Goal: Task Accomplishment & Management: Manage account settings

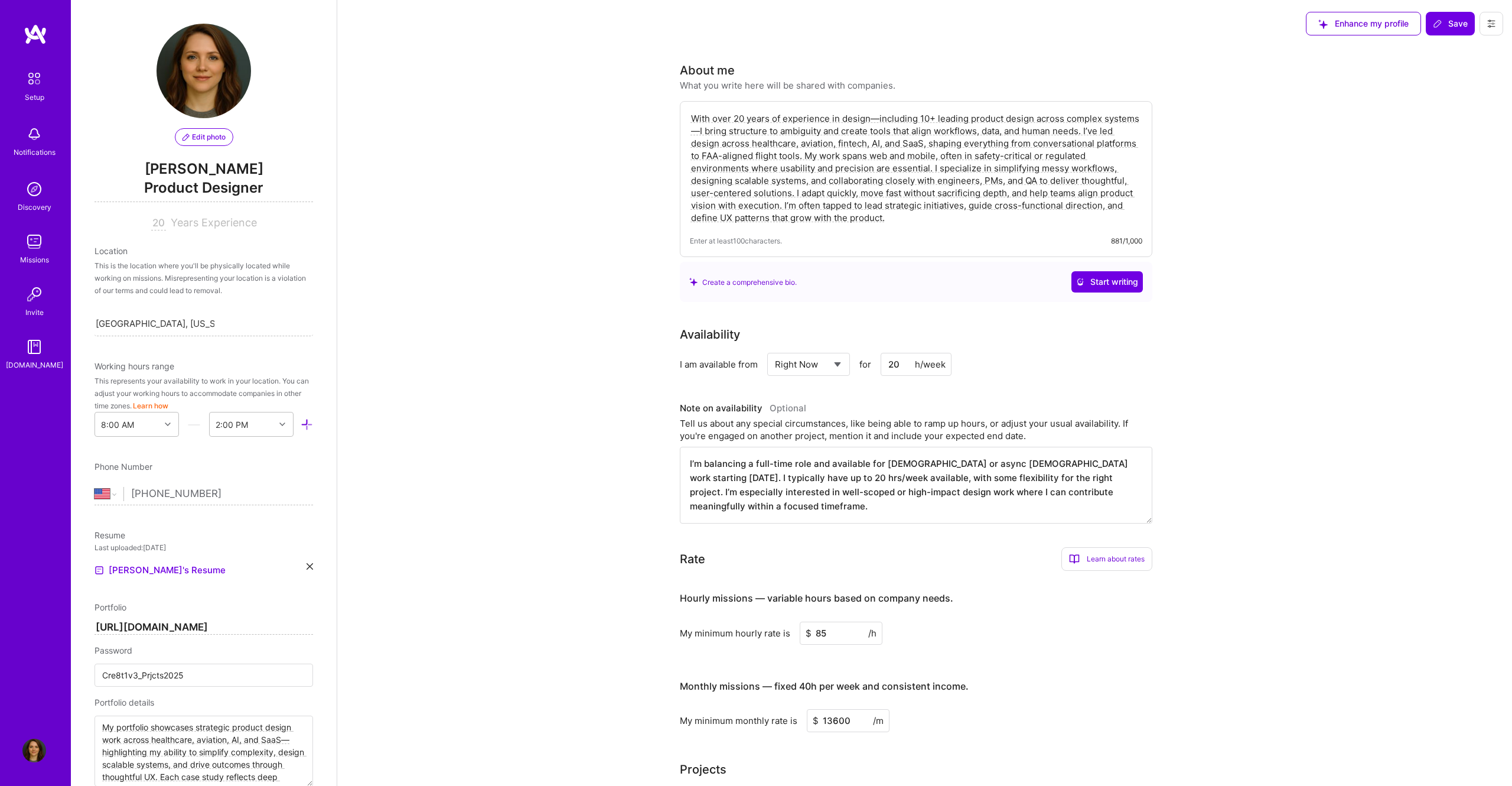
select select "US"
select select "Right Now"
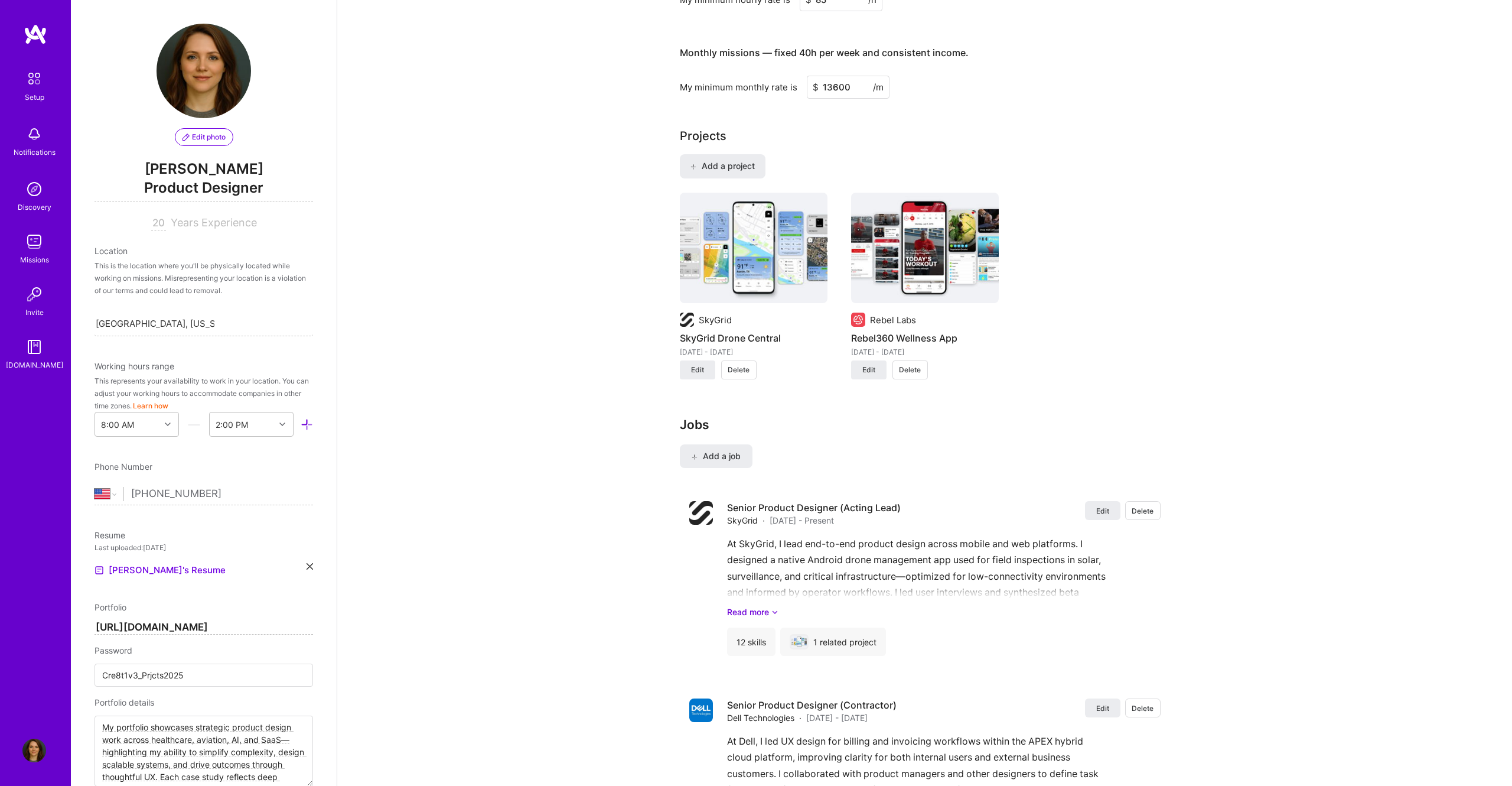
scroll to position [650, 0]
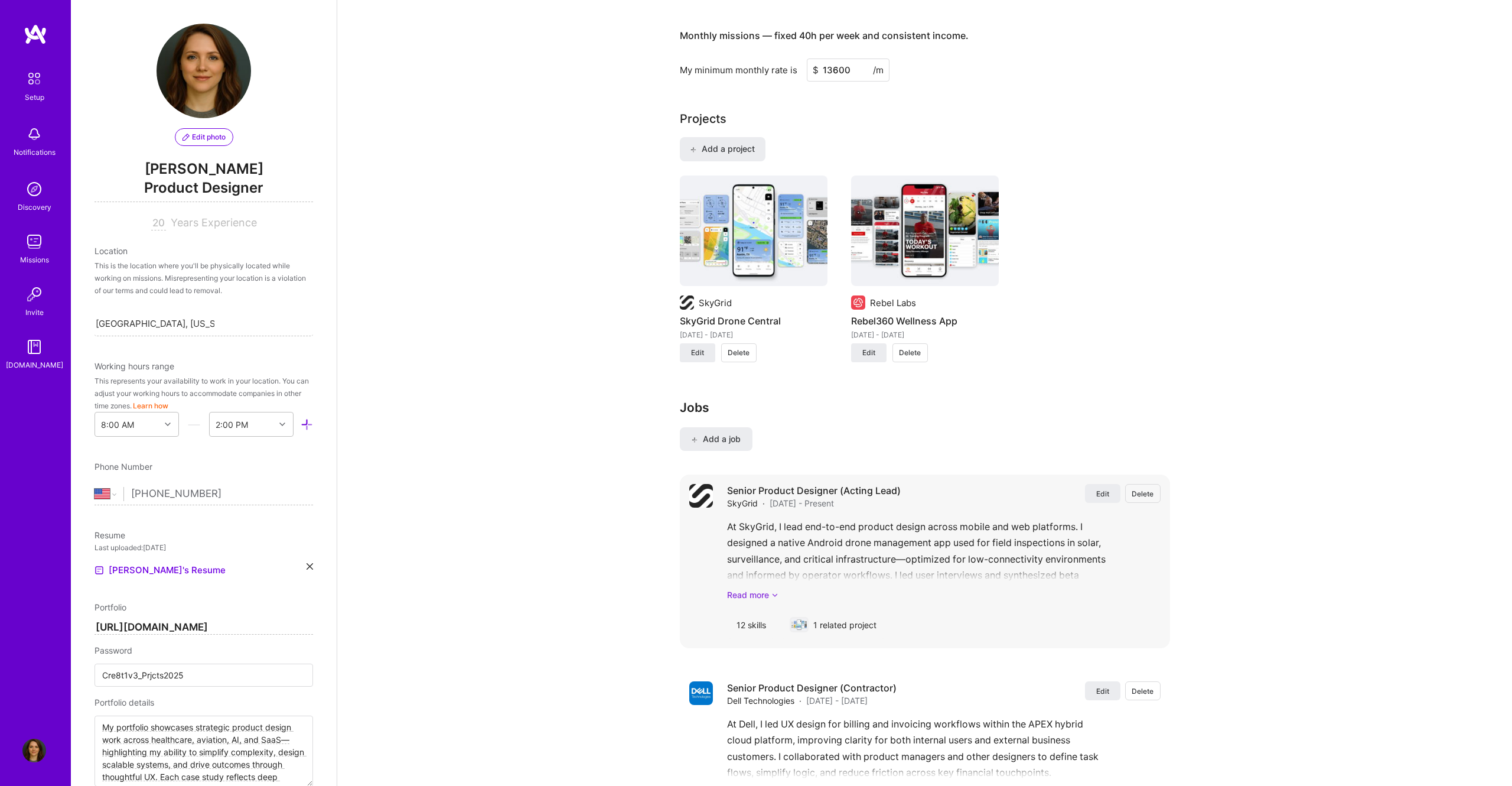
click at [752, 597] on link "Read more" at bounding box center [944, 594] width 434 height 12
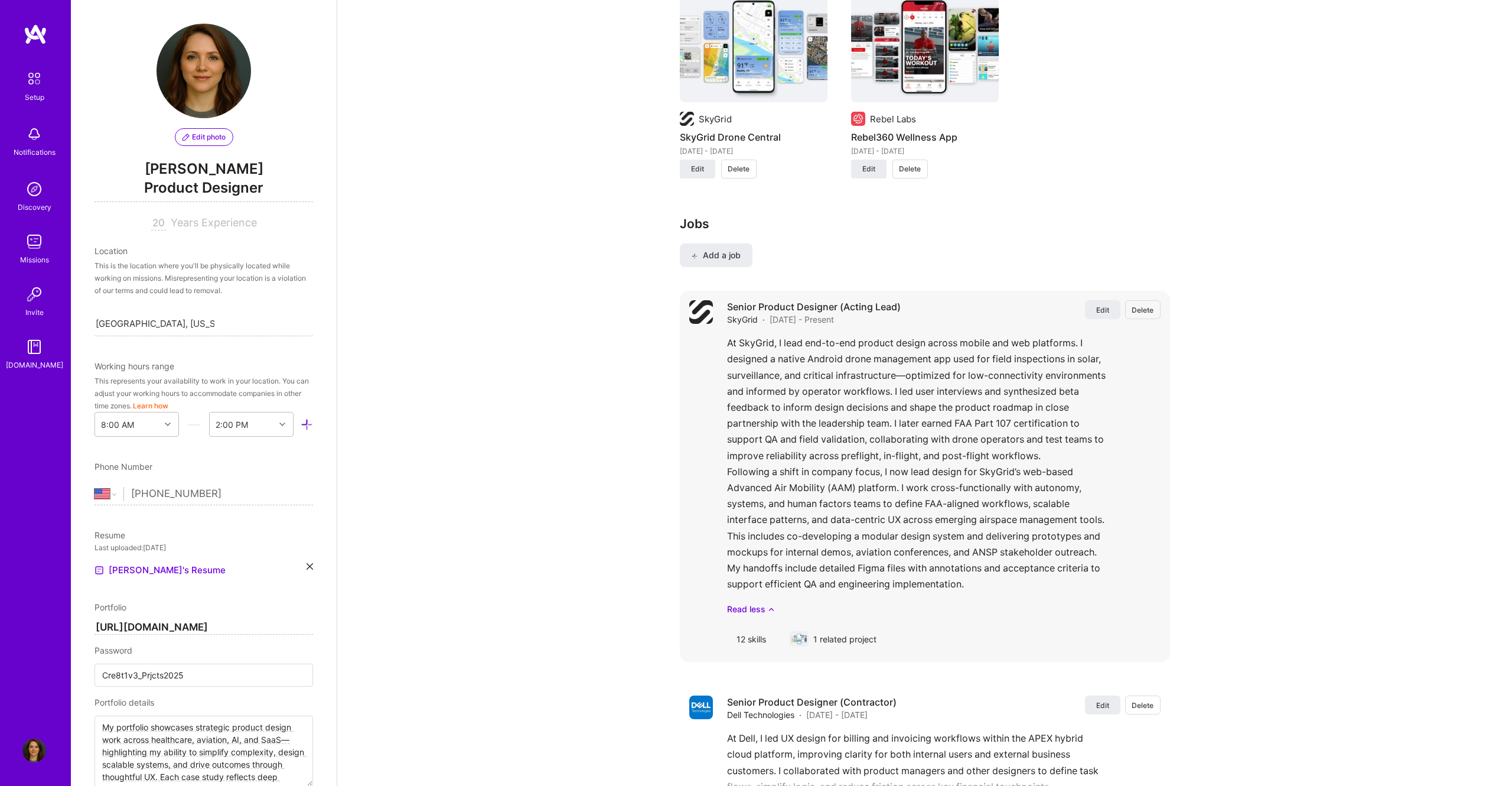
scroll to position [839, 0]
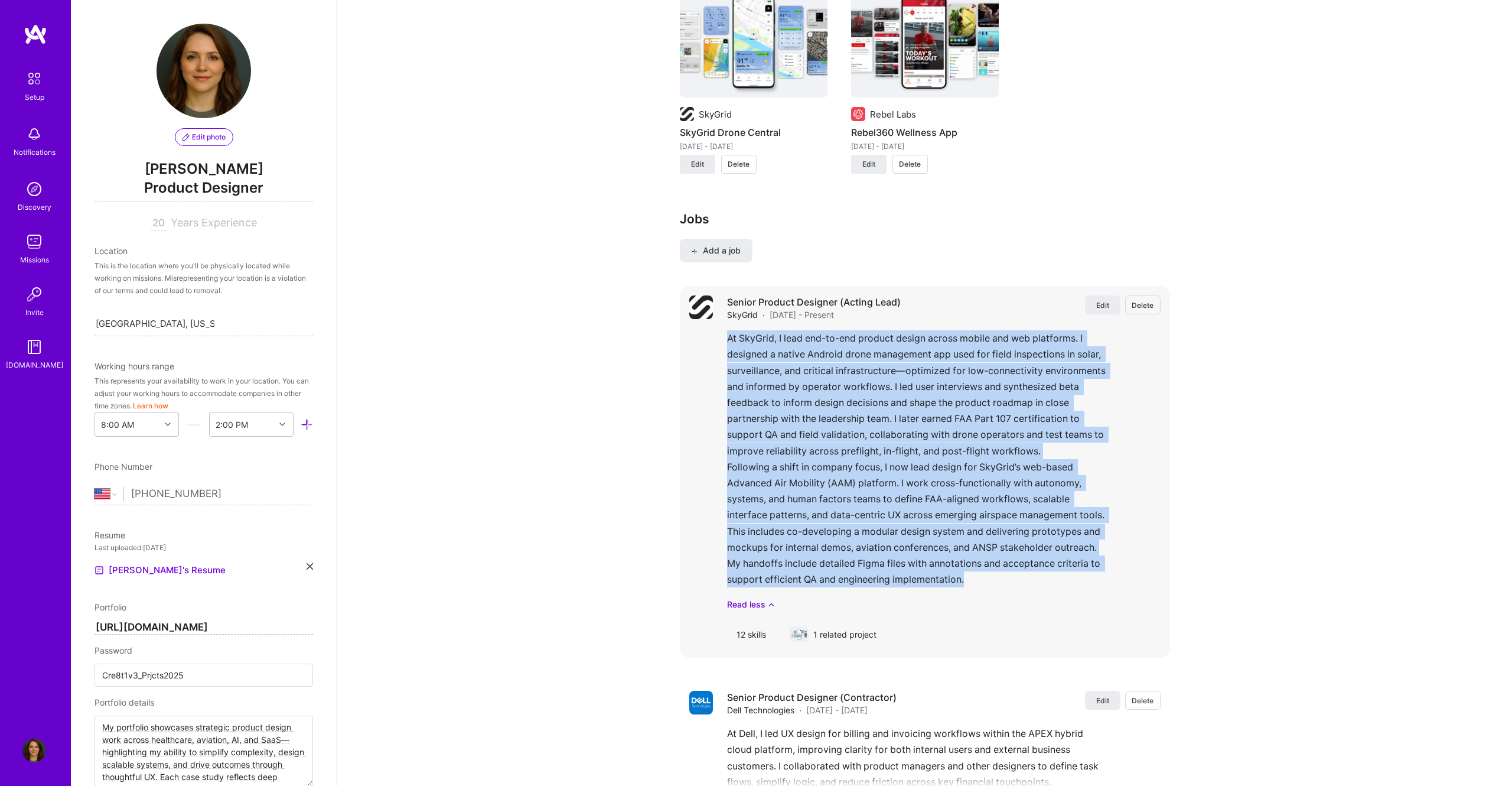
drag, startPoint x: 971, startPoint y: 581, endPoint x: 726, endPoint y: 342, distance: 342.3
click at [726, 342] on div "Edit Delete Senior Product Designer (Acting Lead) SkyGrid · Nov 2021 - Present …" at bounding box center [925, 472] width 490 height 372
copy div "At SkyGrid, I lead end-to-end product design across mobile and web platforms. I…"
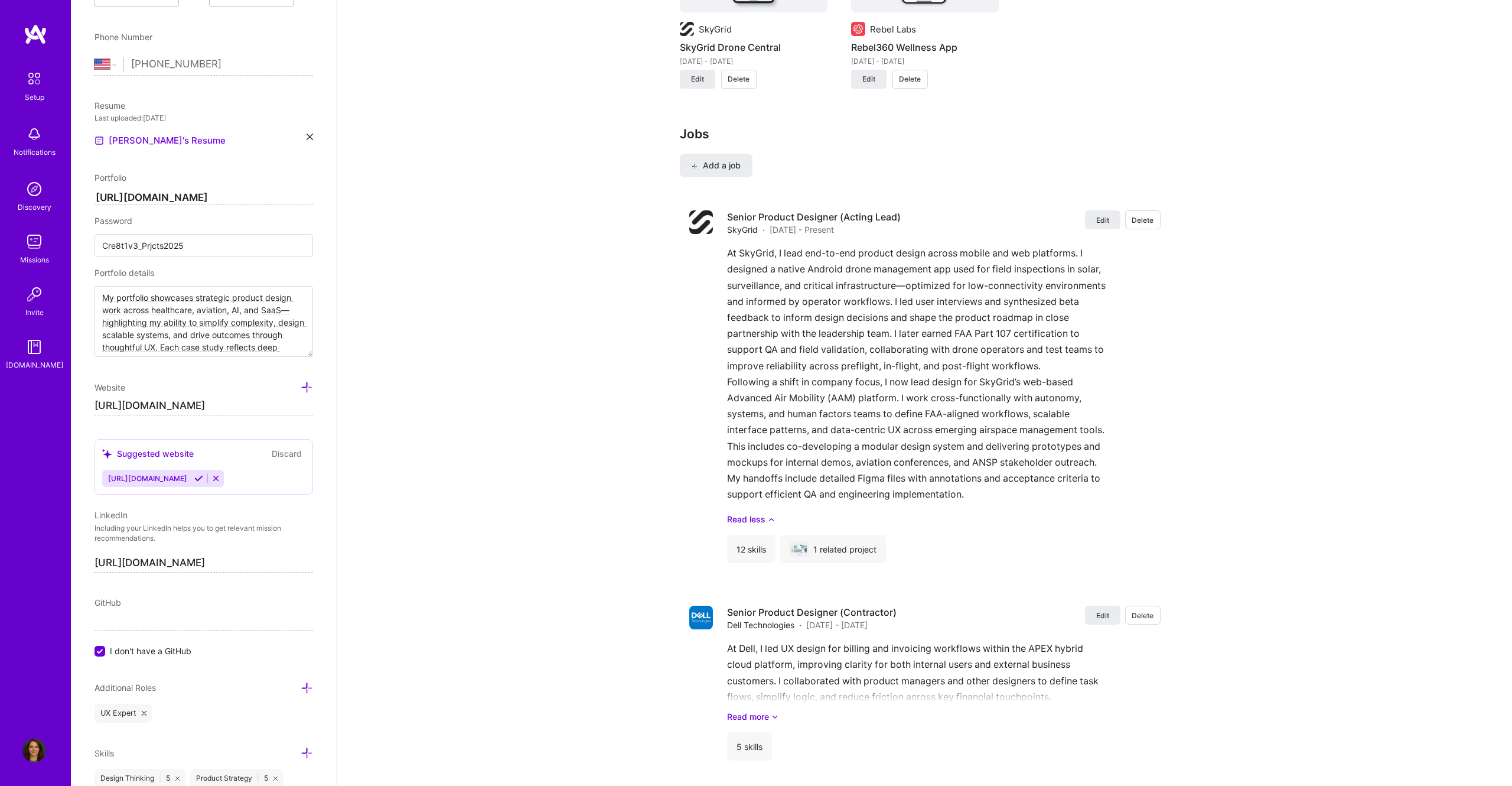
scroll to position [1010, 0]
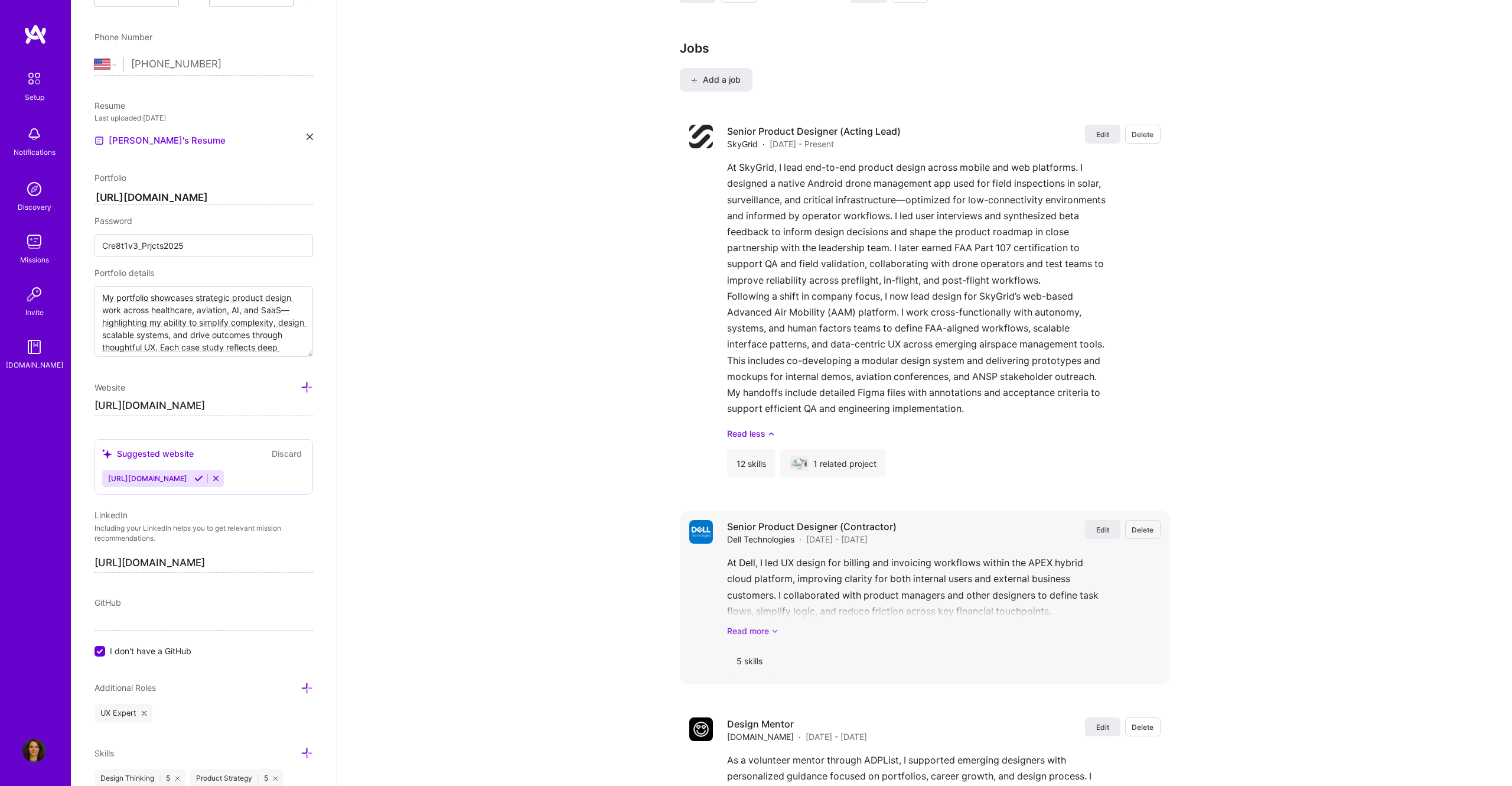
click at [768, 635] on link "Read more" at bounding box center [944, 630] width 434 height 12
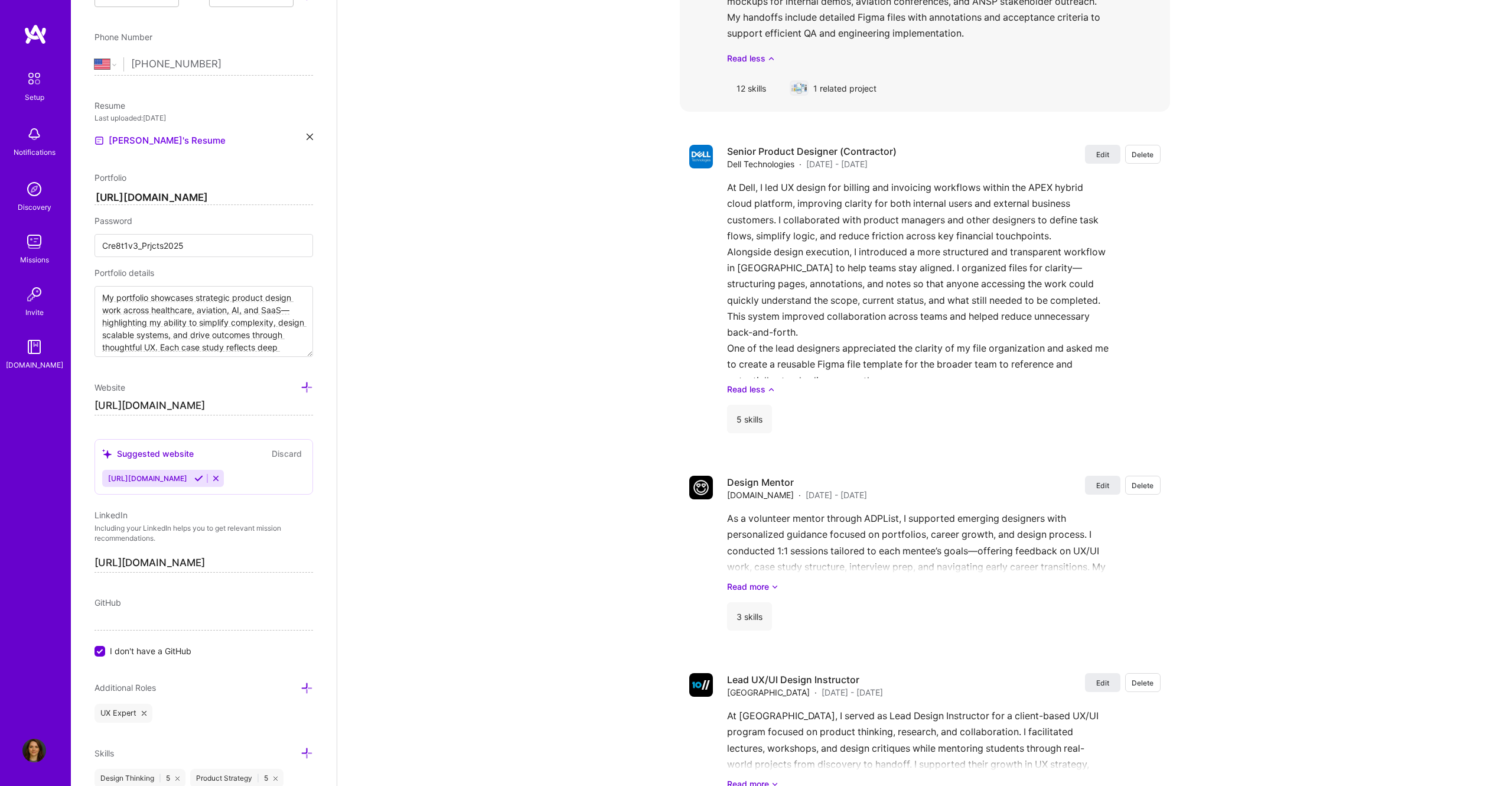
scroll to position [1420, 0]
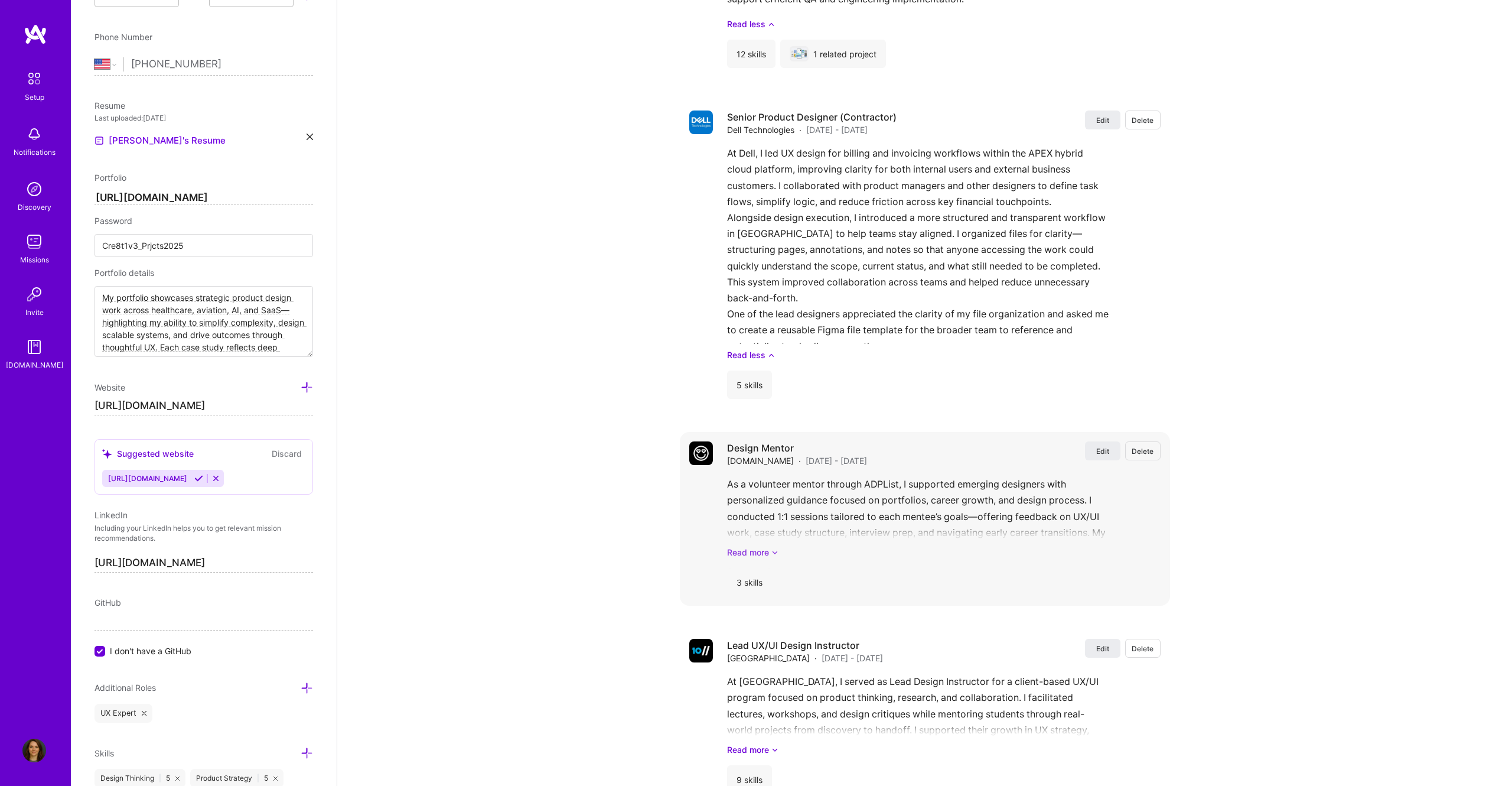
click at [742, 552] on link "Read more" at bounding box center [944, 552] width 434 height 12
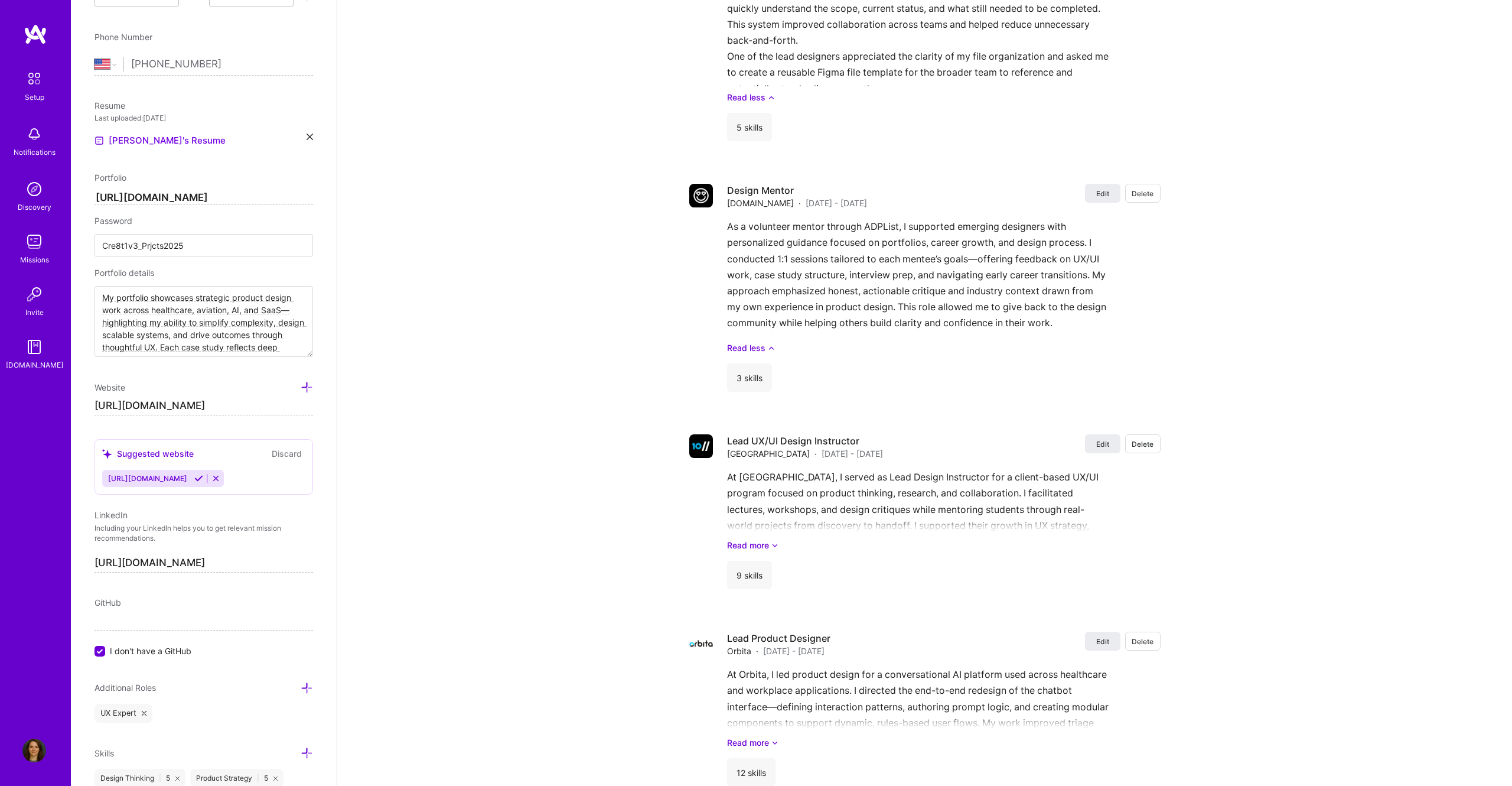
scroll to position [1677, 0]
click at [776, 549] on icon at bounding box center [775, 545] width 7 height 12
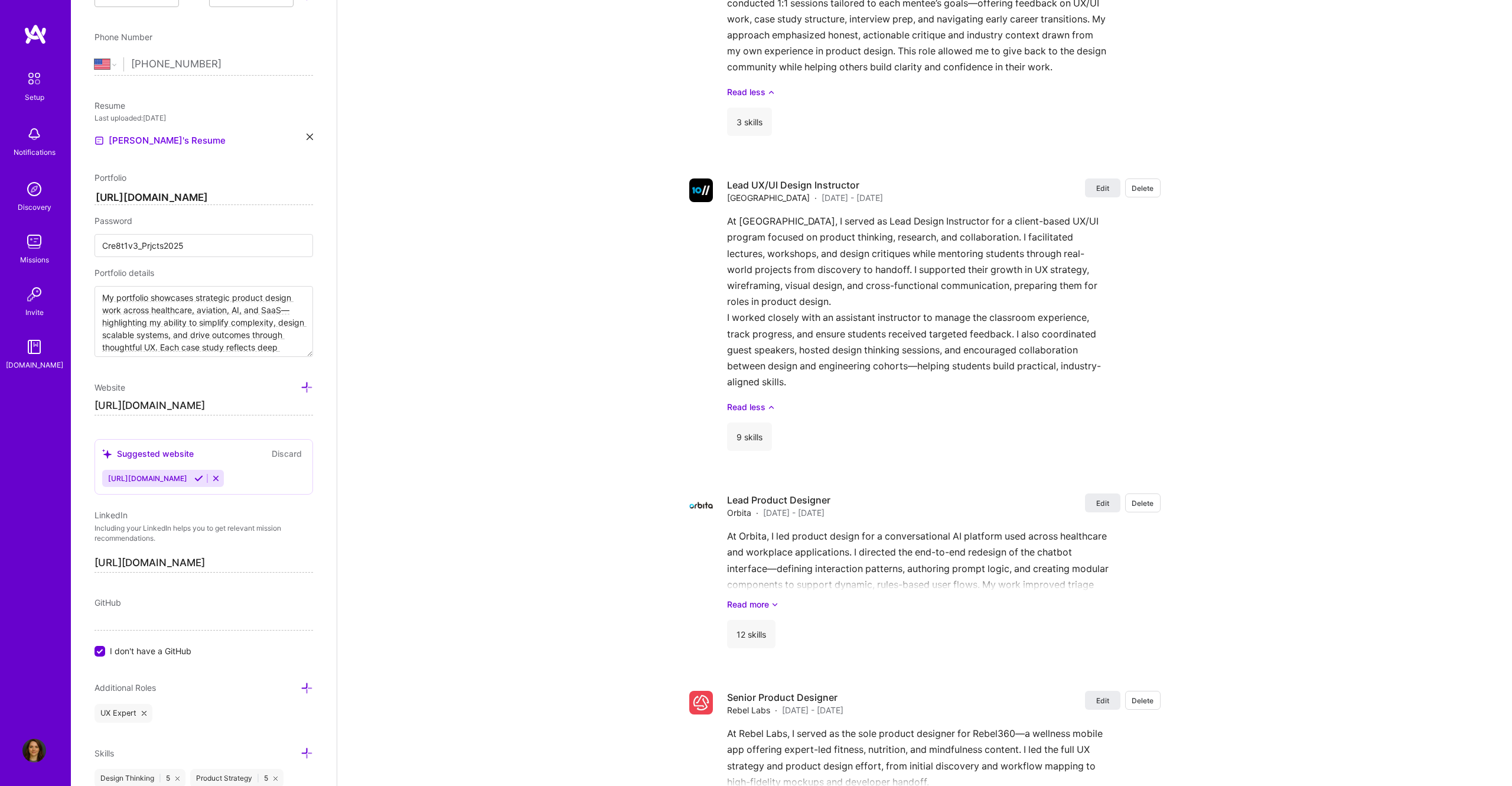
scroll to position [1973, 0]
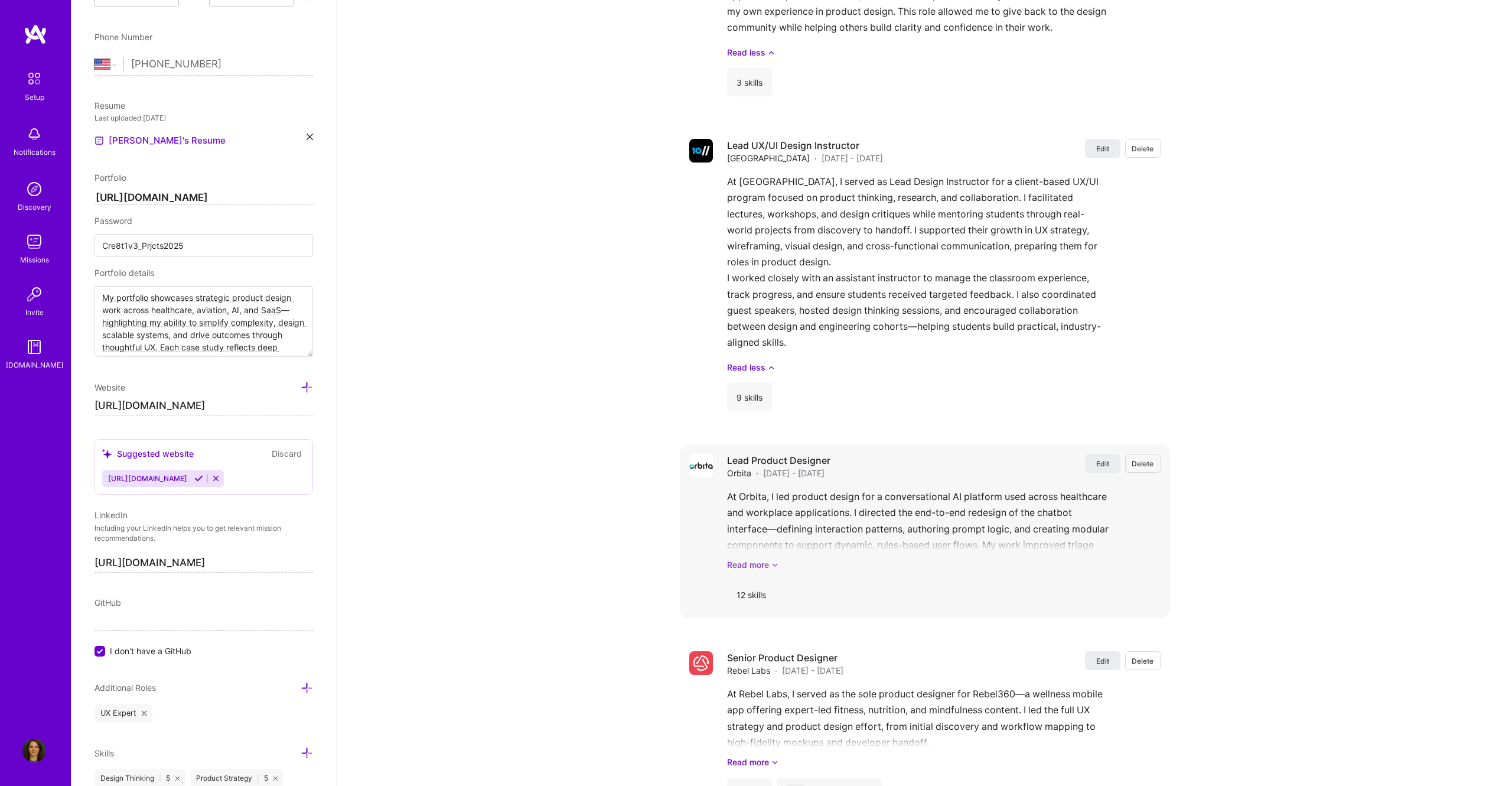
click at [758, 568] on link "Read more" at bounding box center [944, 565] width 434 height 12
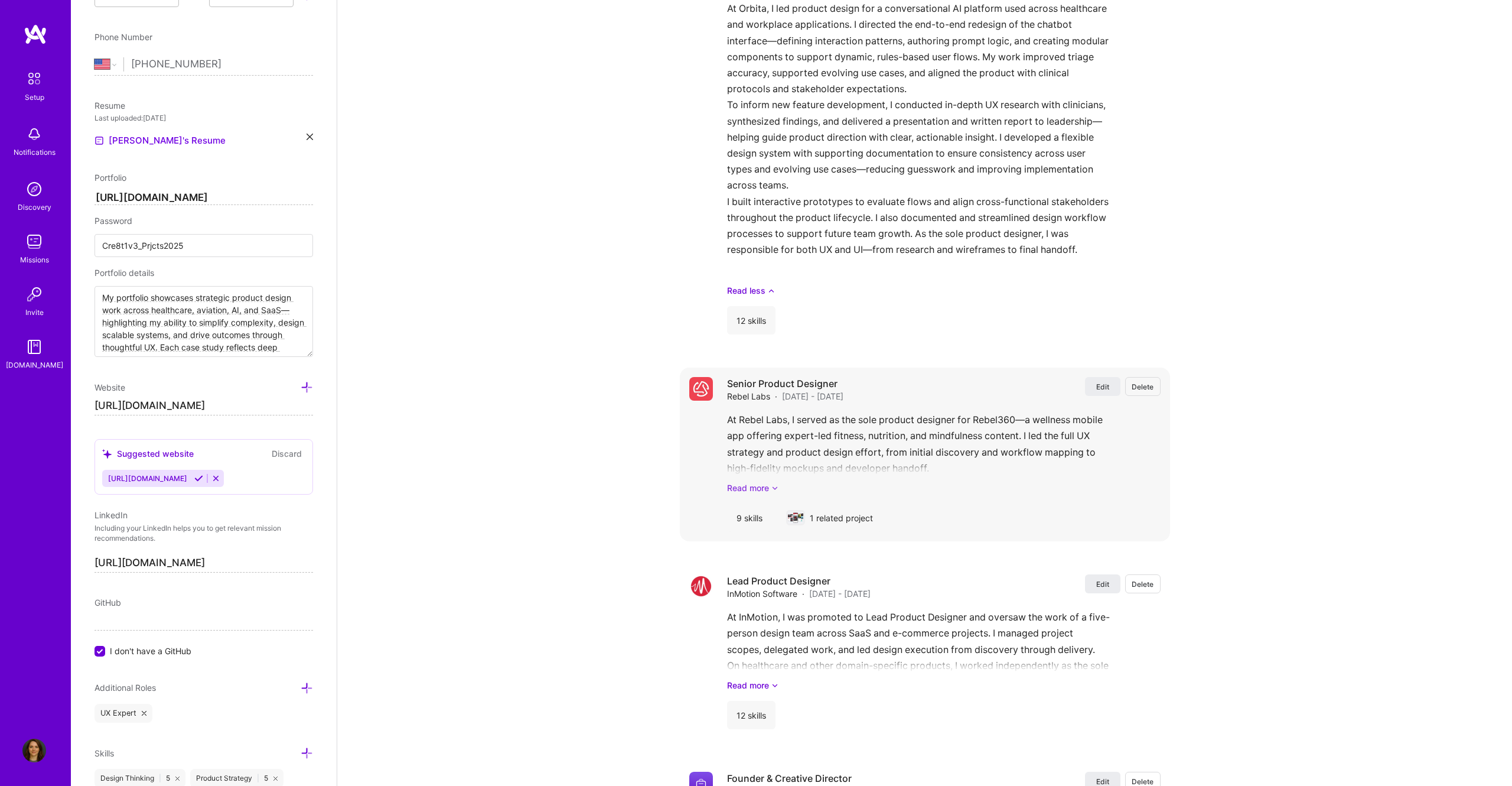
scroll to position [2470, 0]
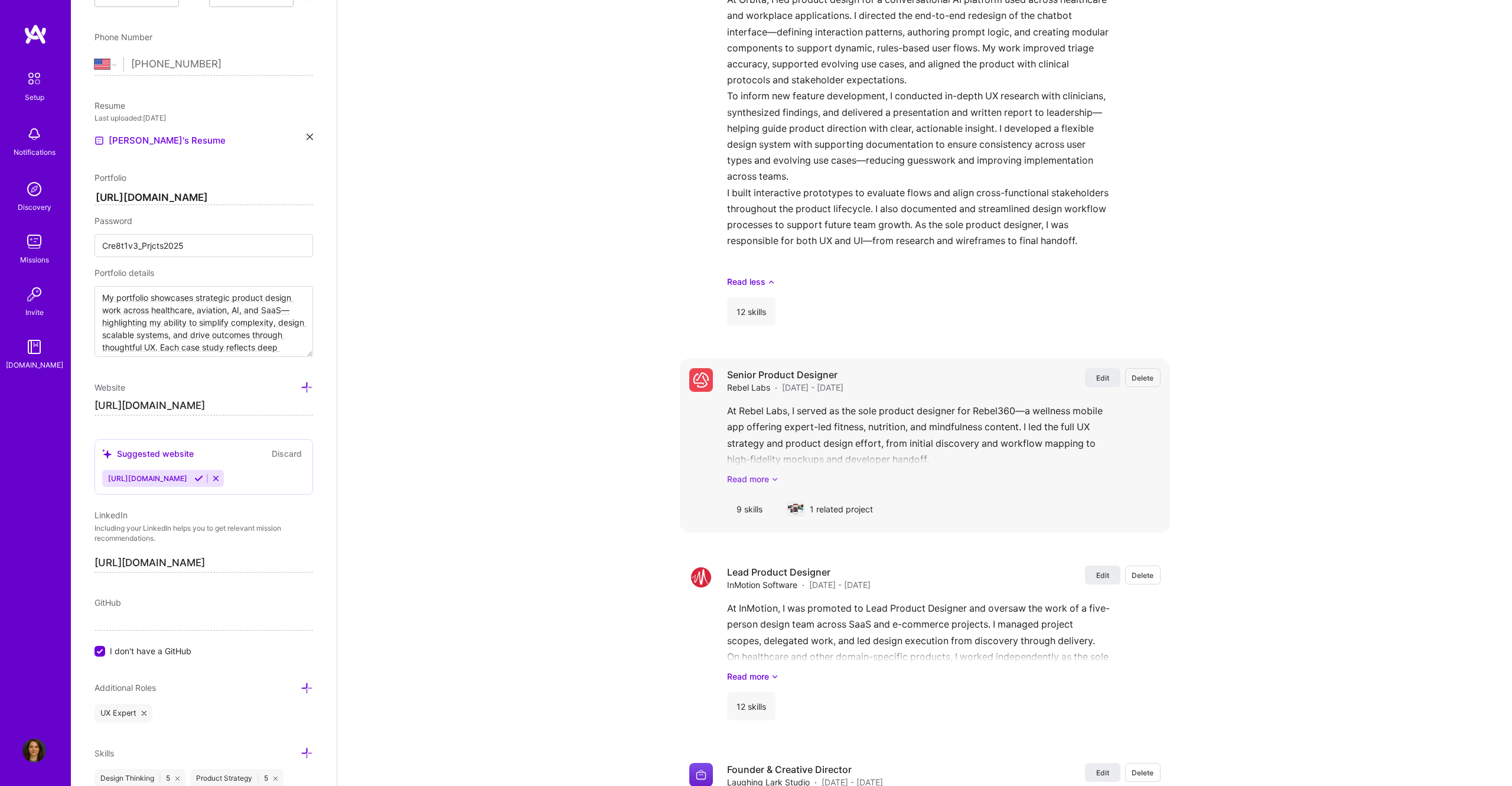
click at [757, 485] on link "Read more" at bounding box center [944, 479] width 434 height 12
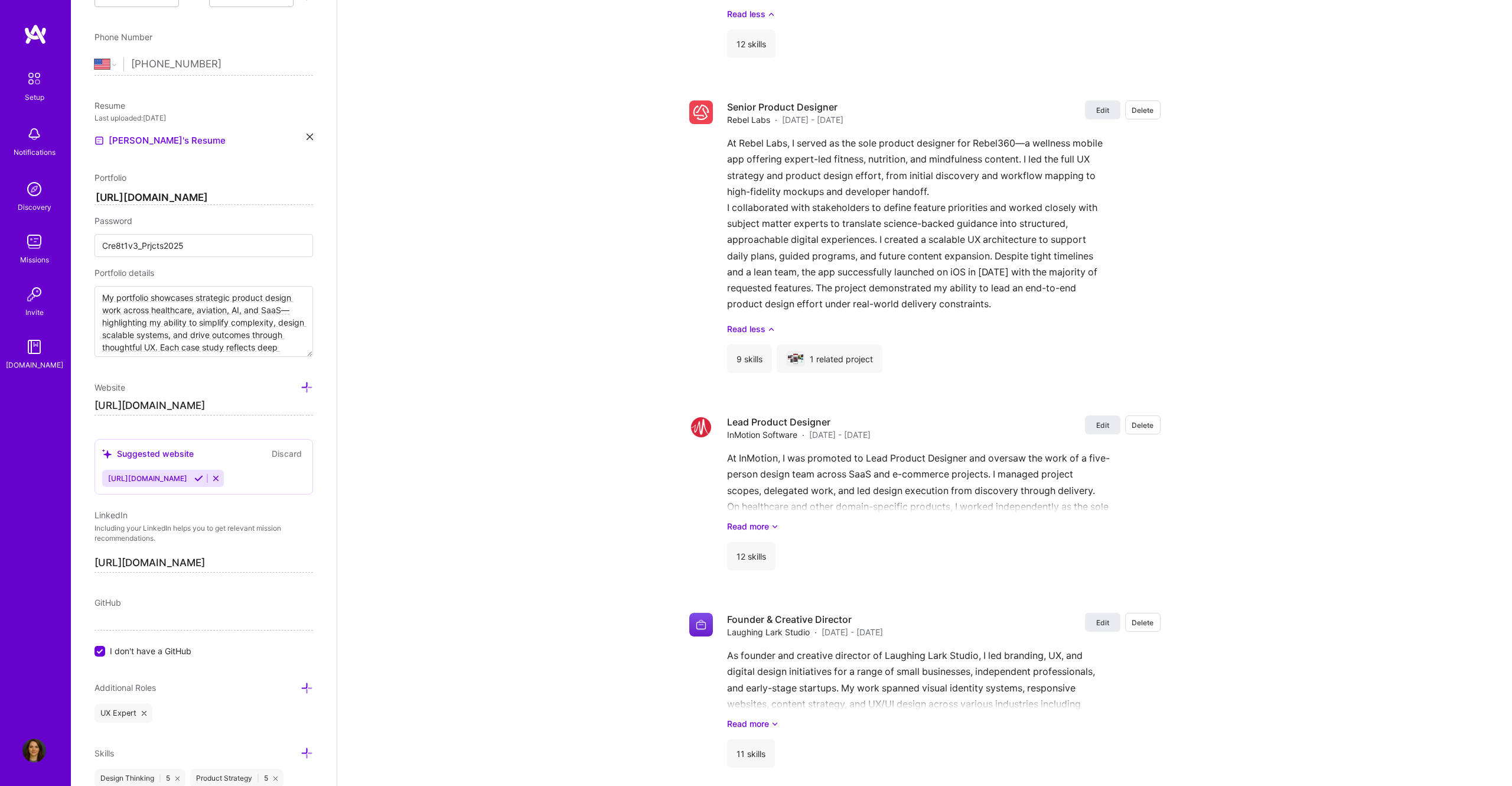
scroll to position [2752, 0]
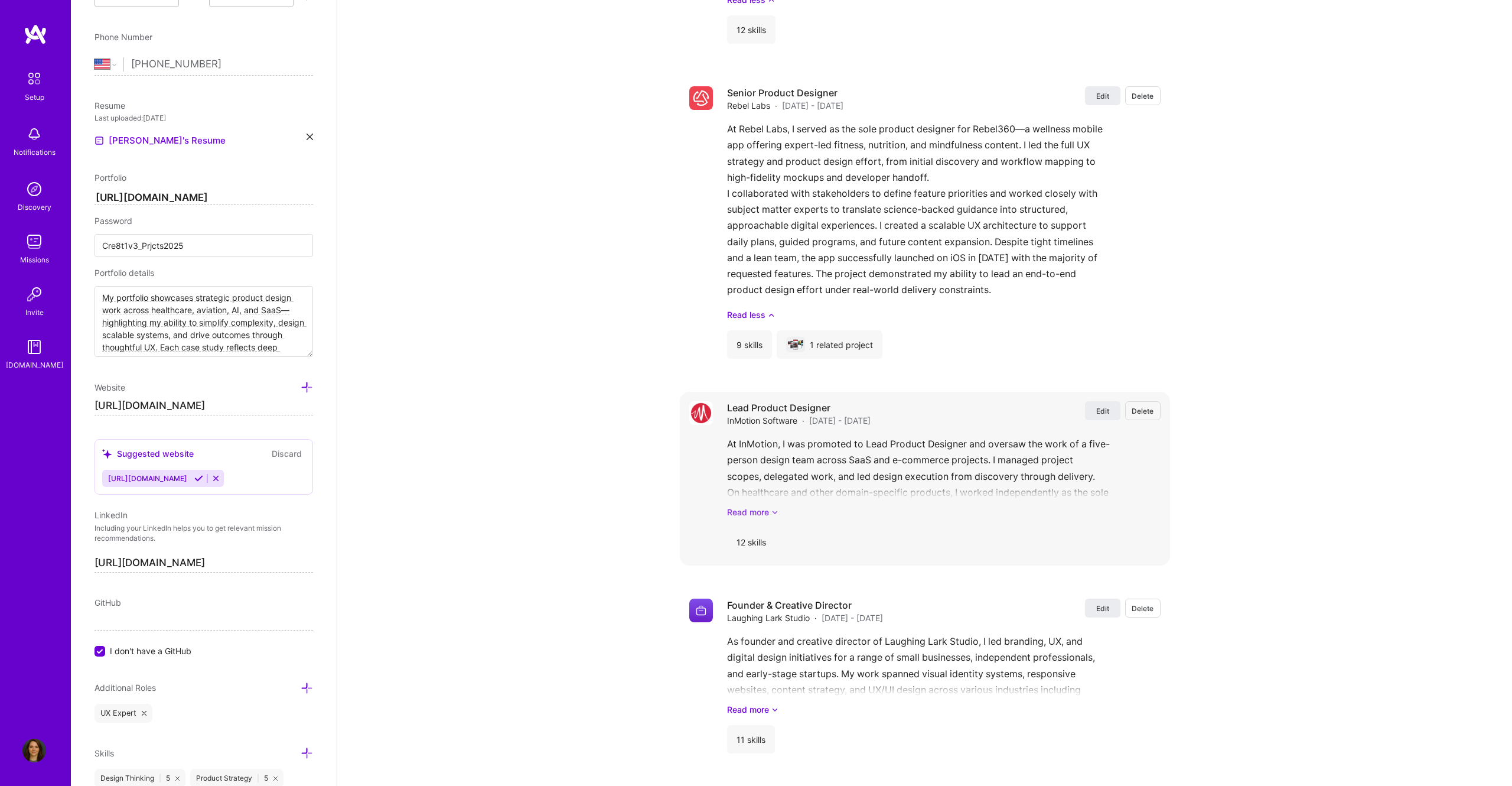
click at [769, 518] on link "Read more" at bounding box center [944, 512] width 434 height 12
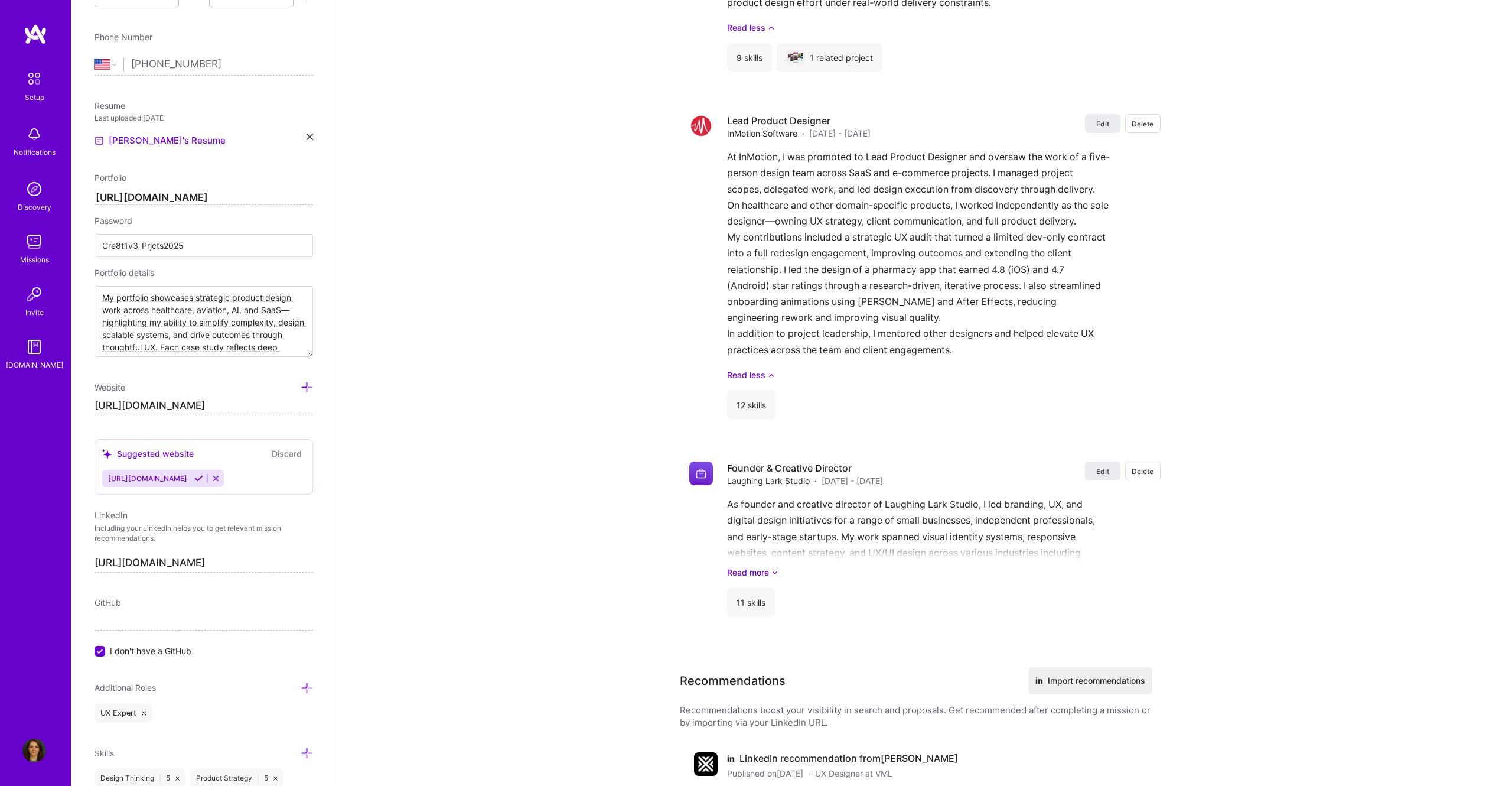
scroll to position [3054, 0]
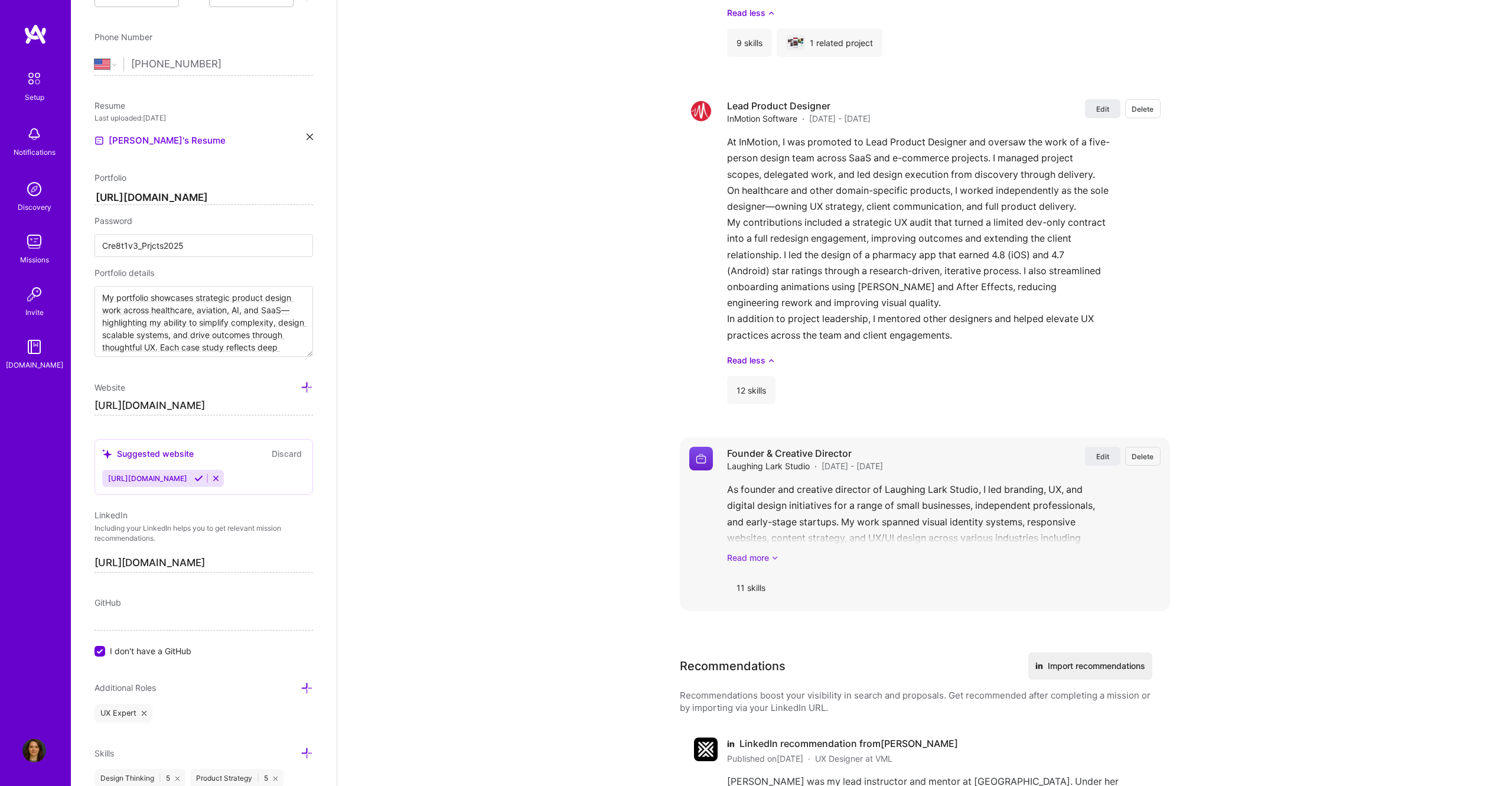
click at [745, 564] on link "Read more" at bounding box center [944, 557] width 434 height 12
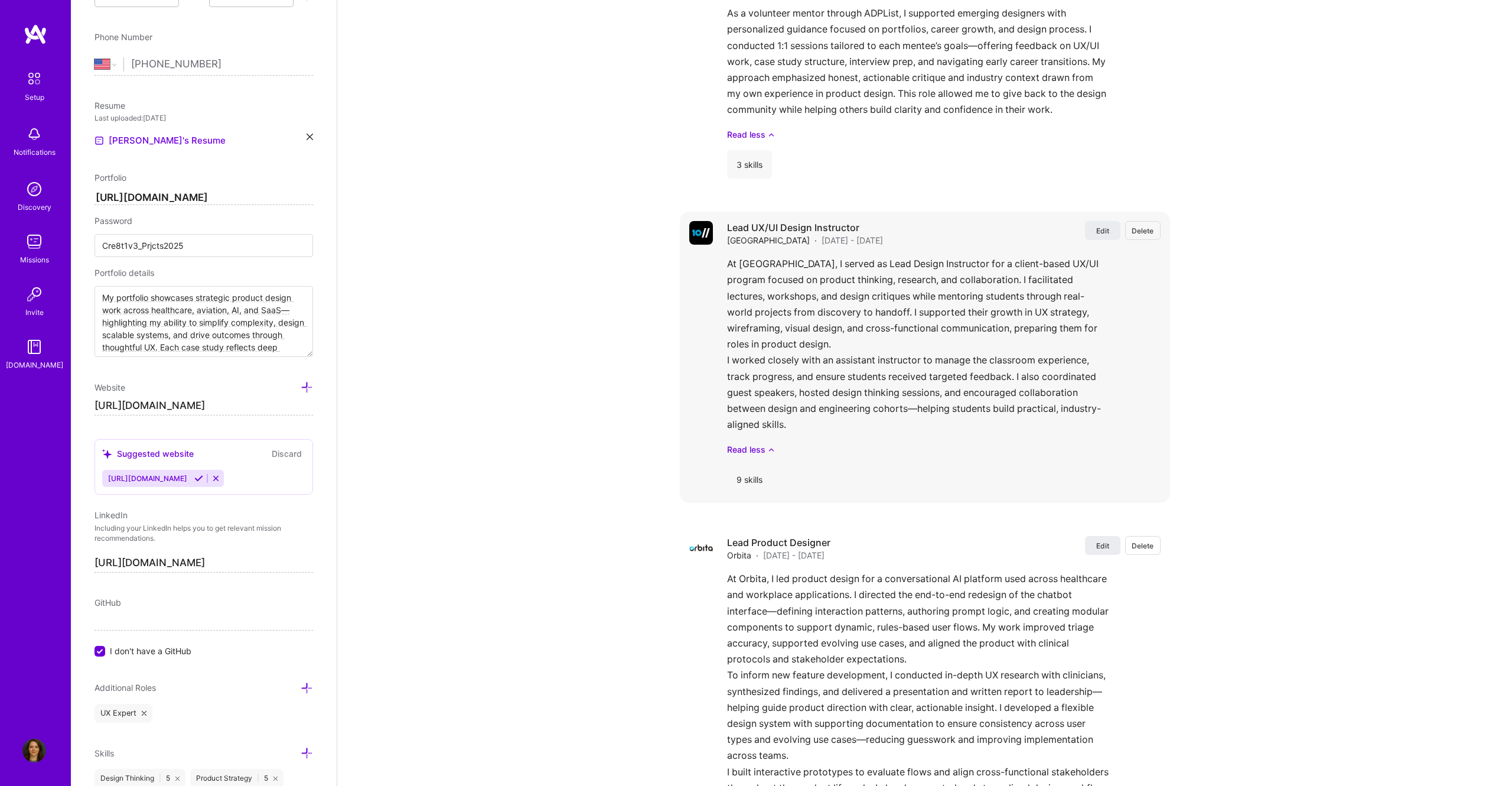
scroll to position [1883, 0]
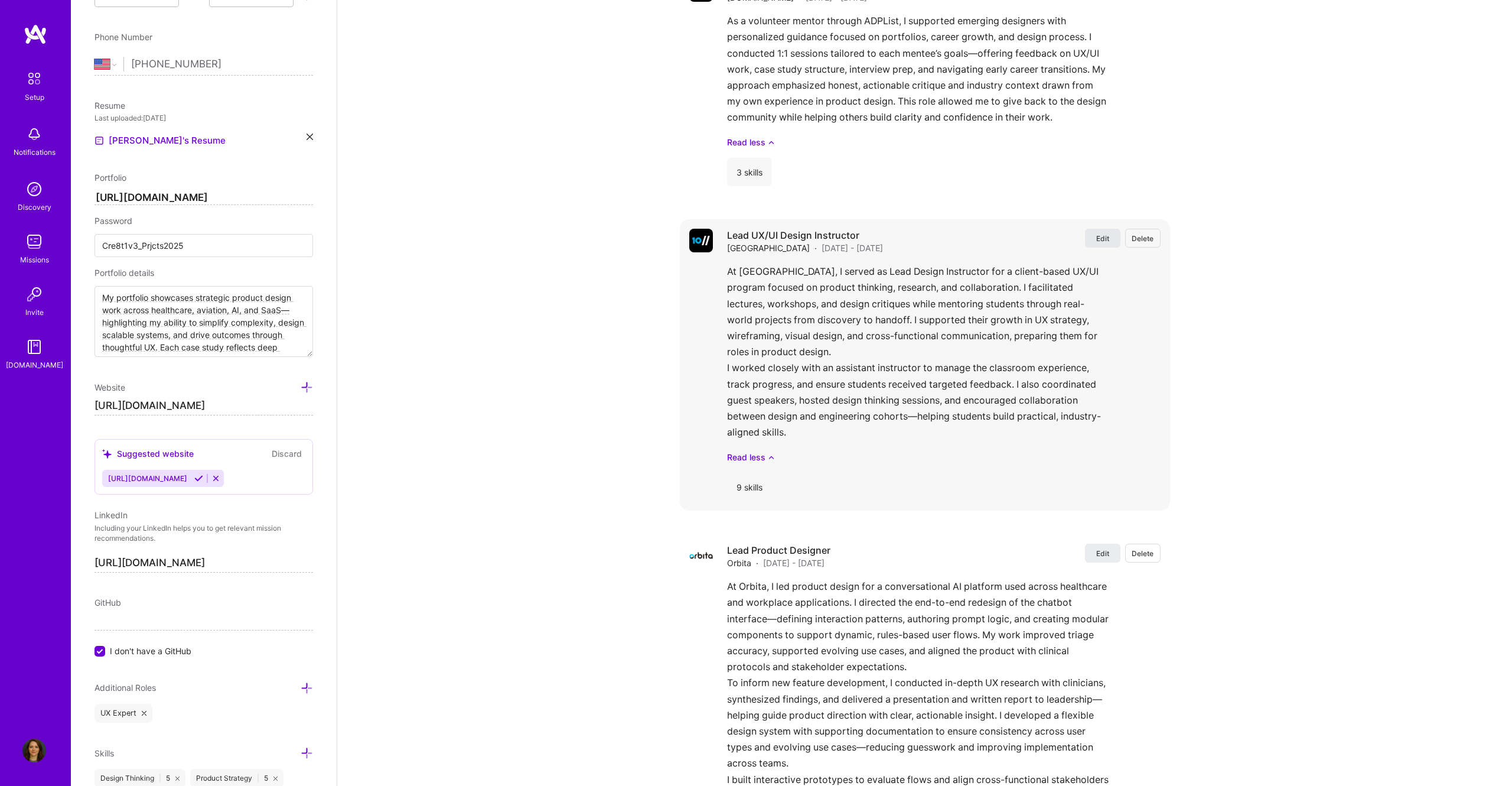
click at [1100, 235] on button "Edit" at bounding box center [1103, 238] width 35 height 19
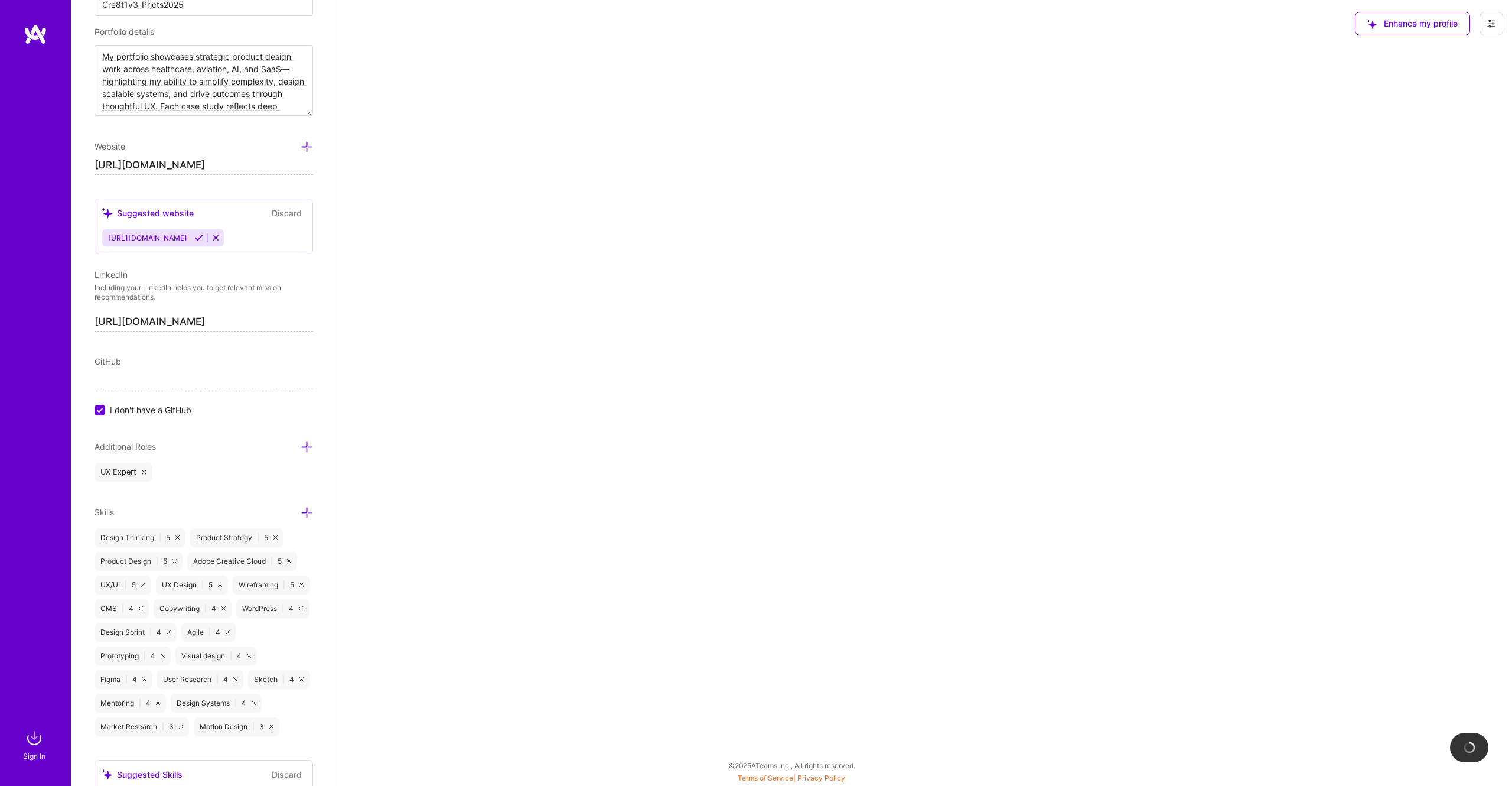
scroll to position [188, 0]
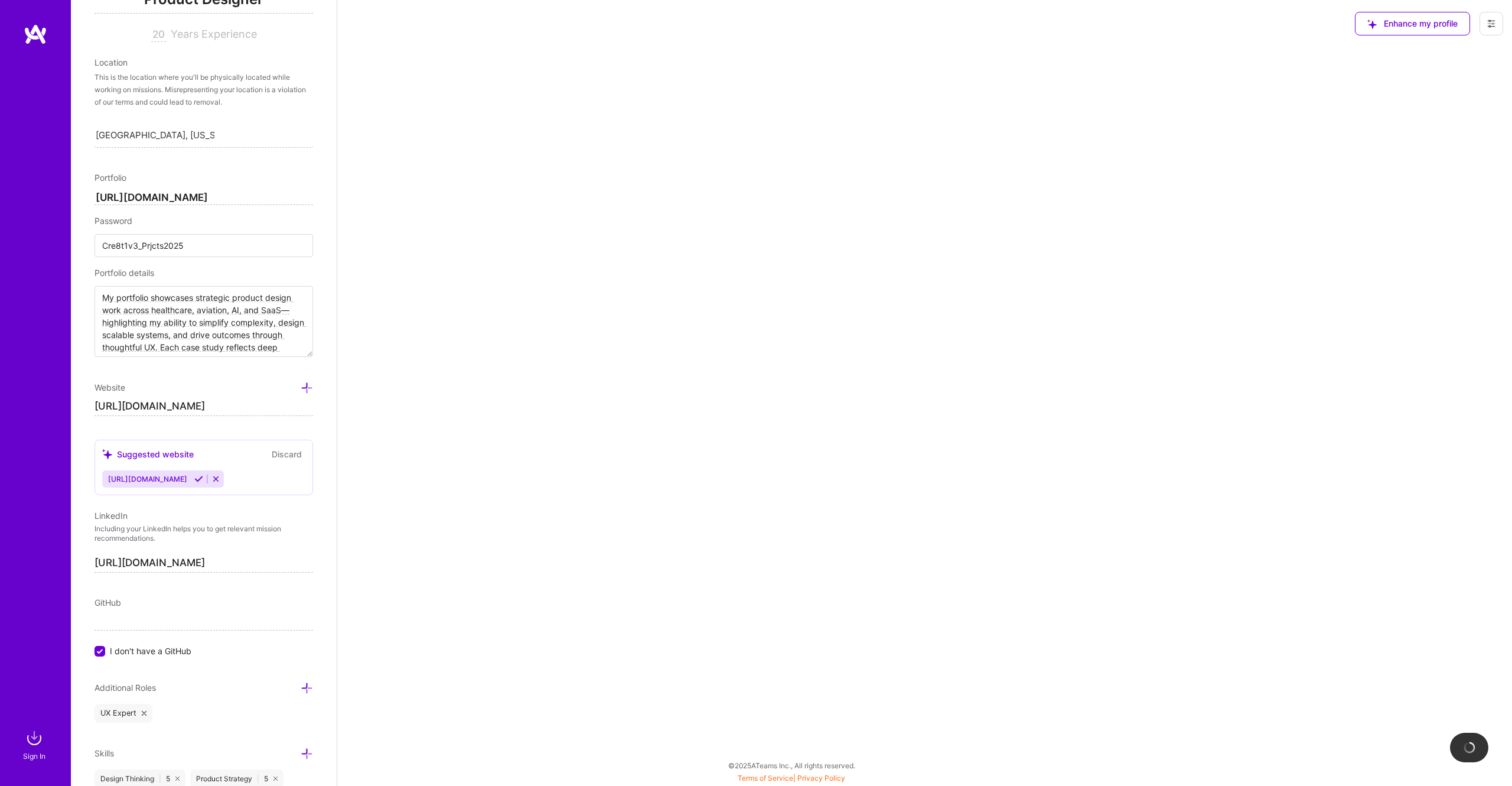
click at [1493, 22] on icon at bounding box center [1491, 23] width 9 height 9
click at [1138, 244] on div "Enhance my profile" at bounding box center [924, 393] width 1175 height 786
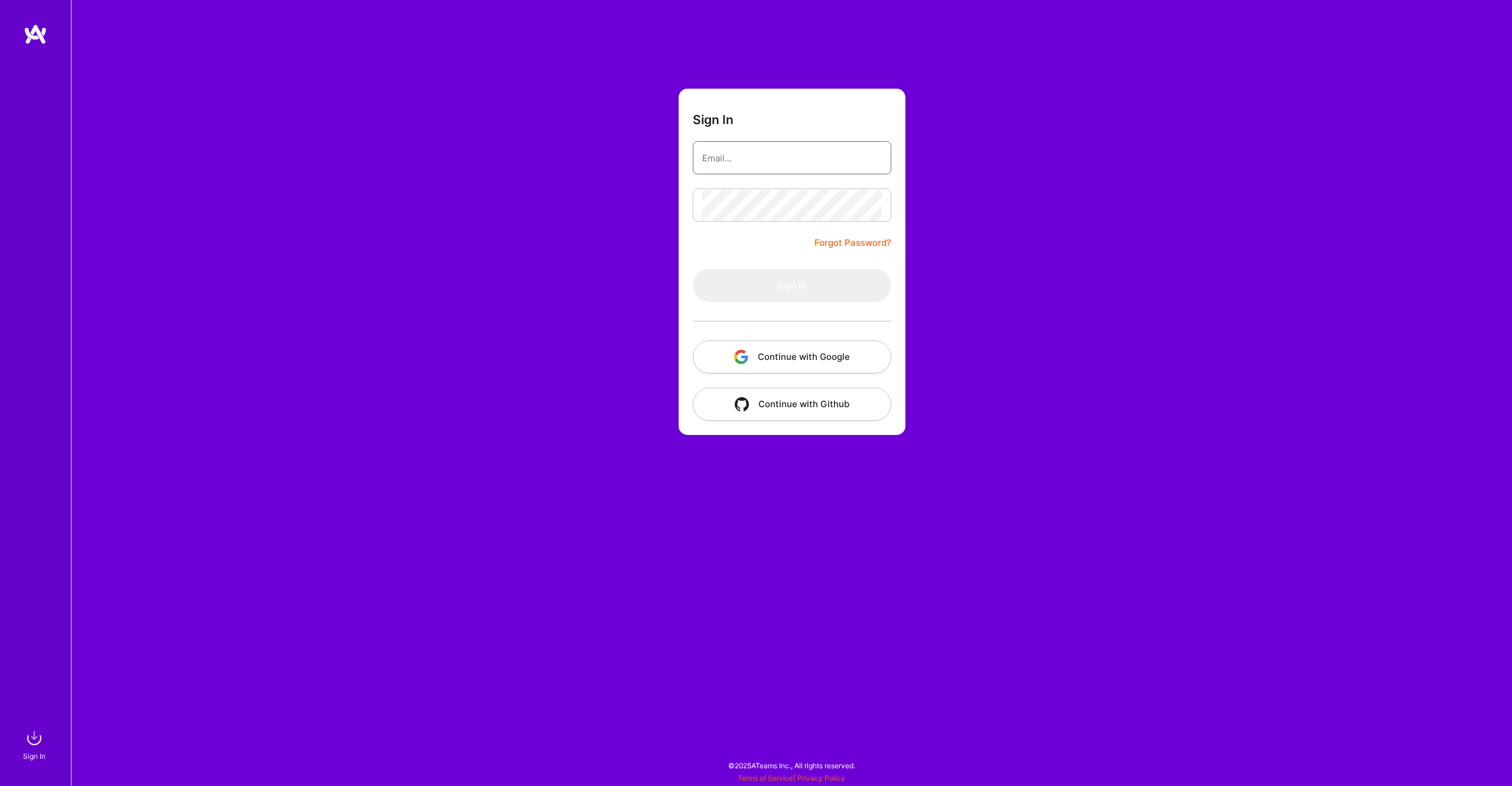
type input "[EMAIL_ADDRESS][DOMAIN_NAME]"
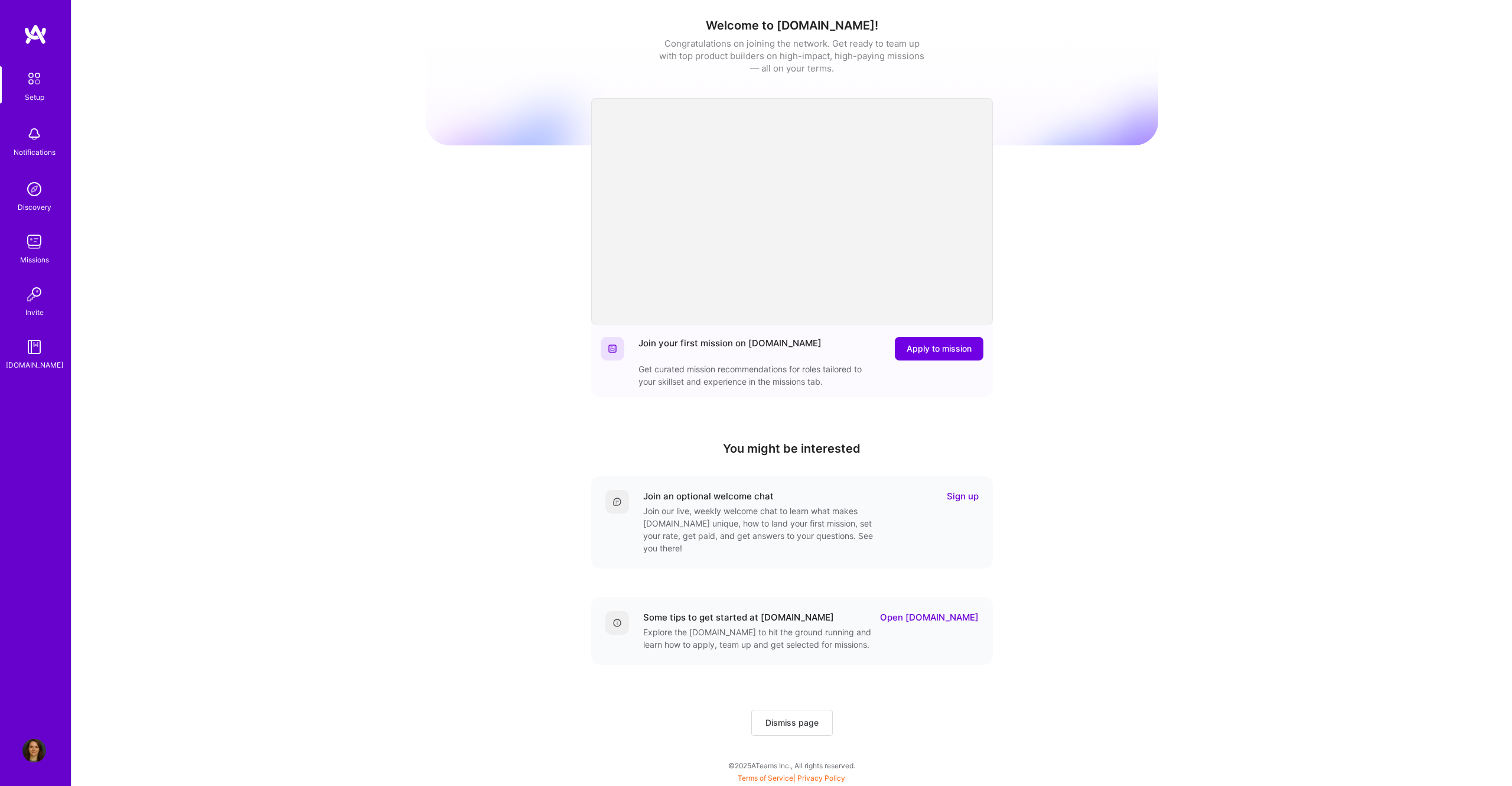
click at [39, 745] on img at bounding box center [34, 751] width 24 height 24
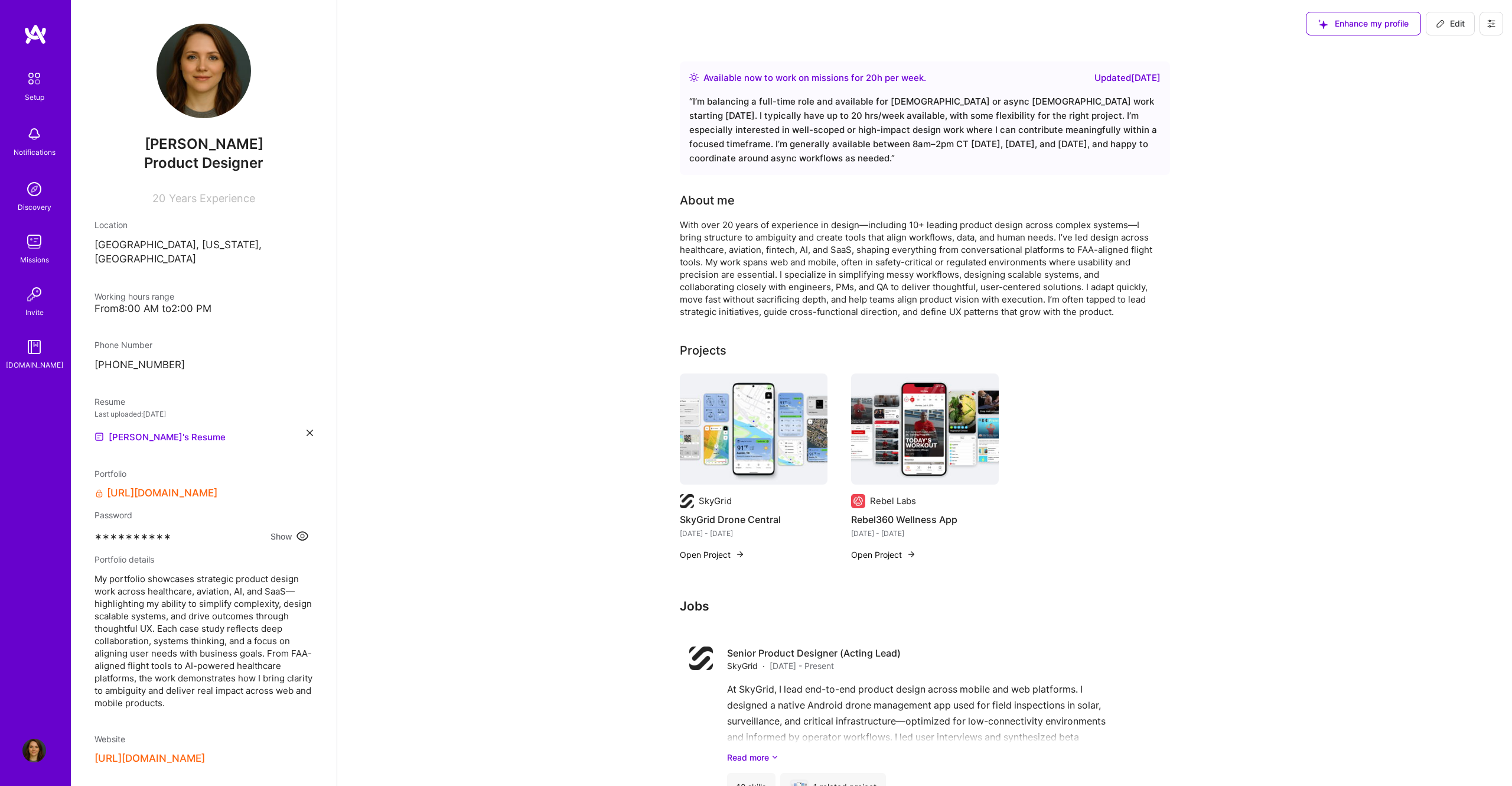
click at [1454, 32] on button "Edit" at bounding box center [1451, 23] width 49 height 24
select select "US"
select select "Right Now"
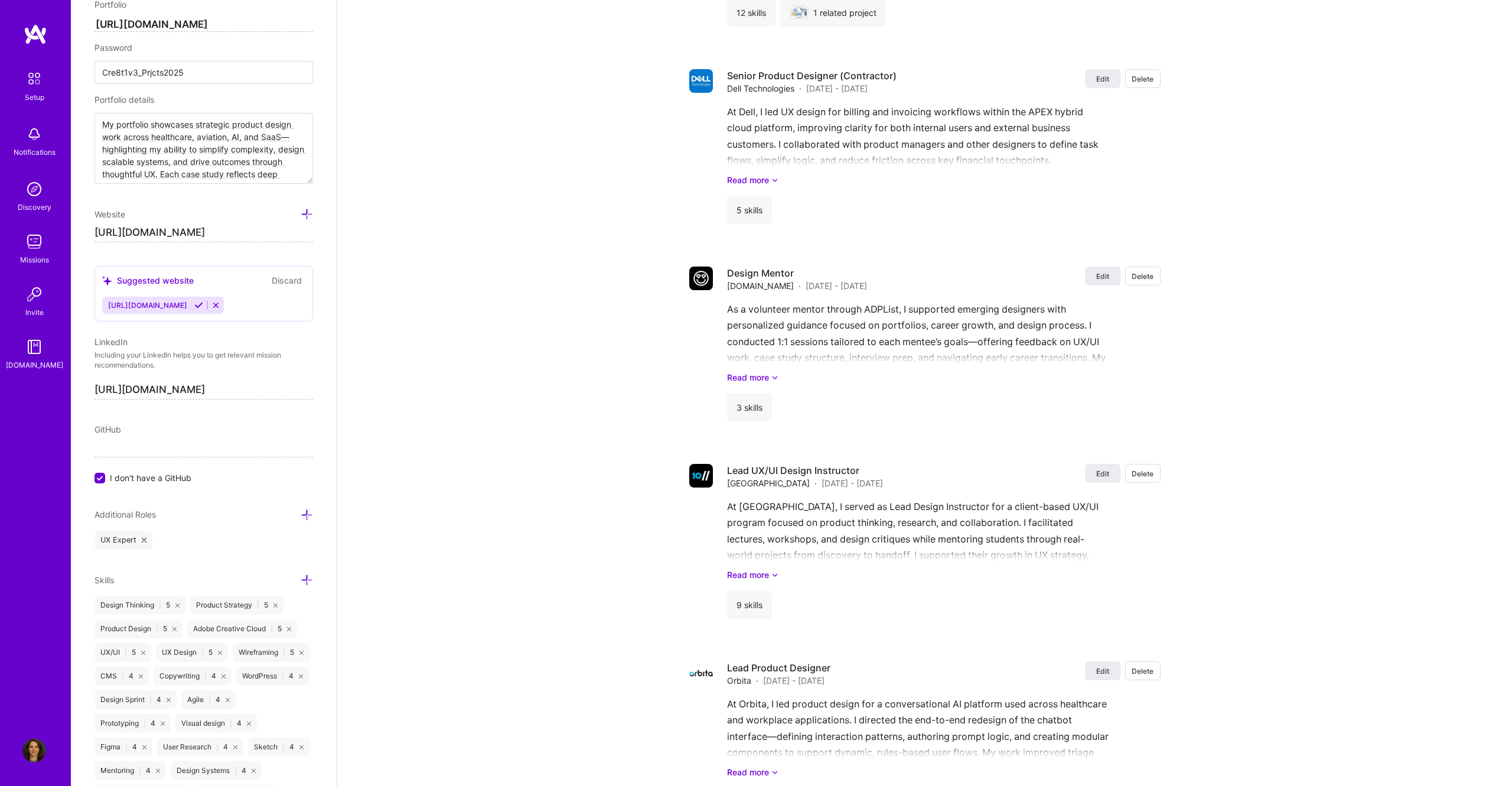
scroll to position [1283, 0]
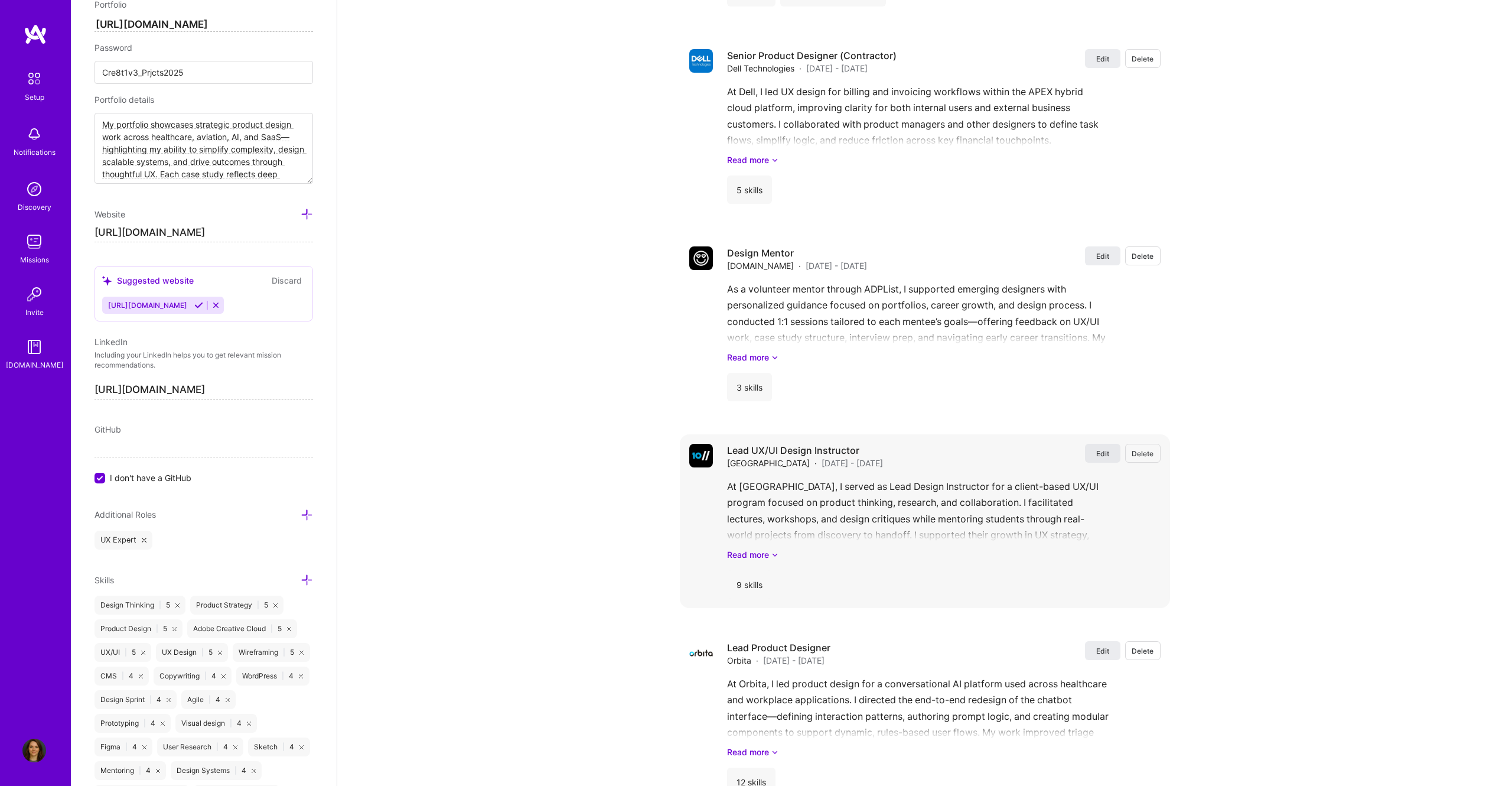
click at [1098, 455] on span "Edit" at bounding box center [1103, 454] width 13 height 10
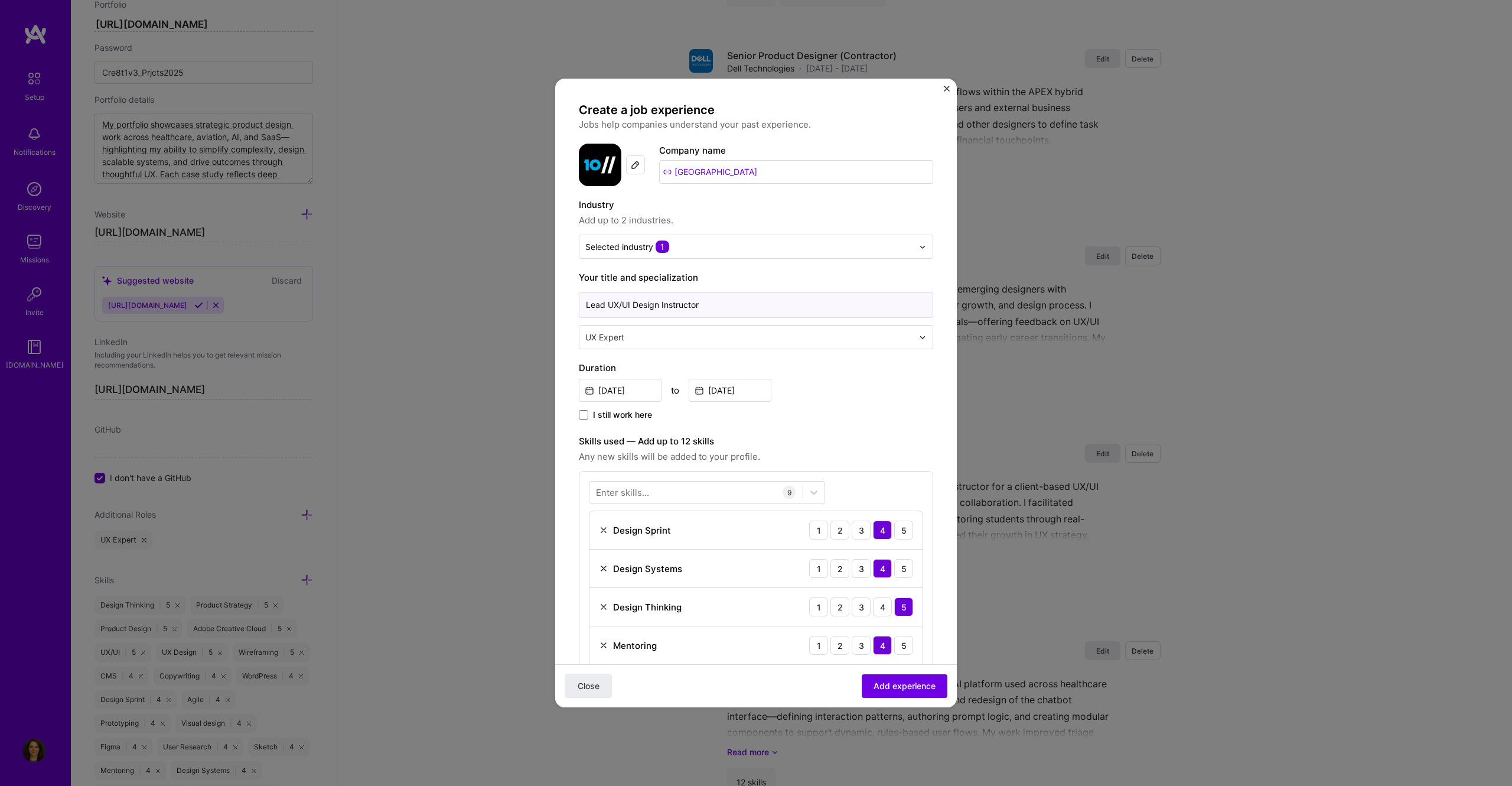
drag, startPoint x: 634, startPoint y: 304, endPoint x: 610, endPoint y: 304, distance: 24.0
click at [610, 304] on input "Lead UX/UI Design Instructor" at bounding box center [756, 305] width 355 height 26
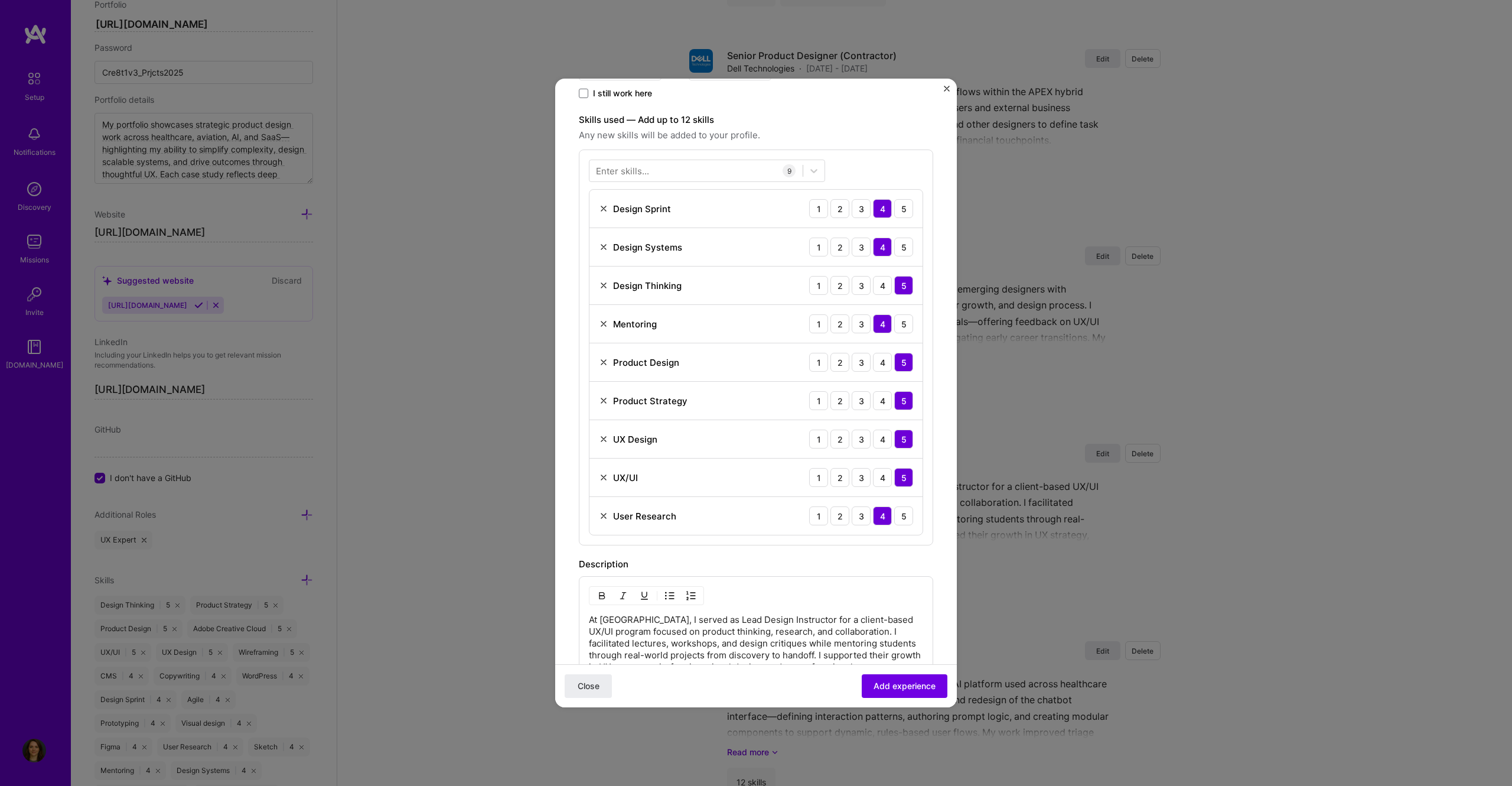
scroll to position [329, 0]
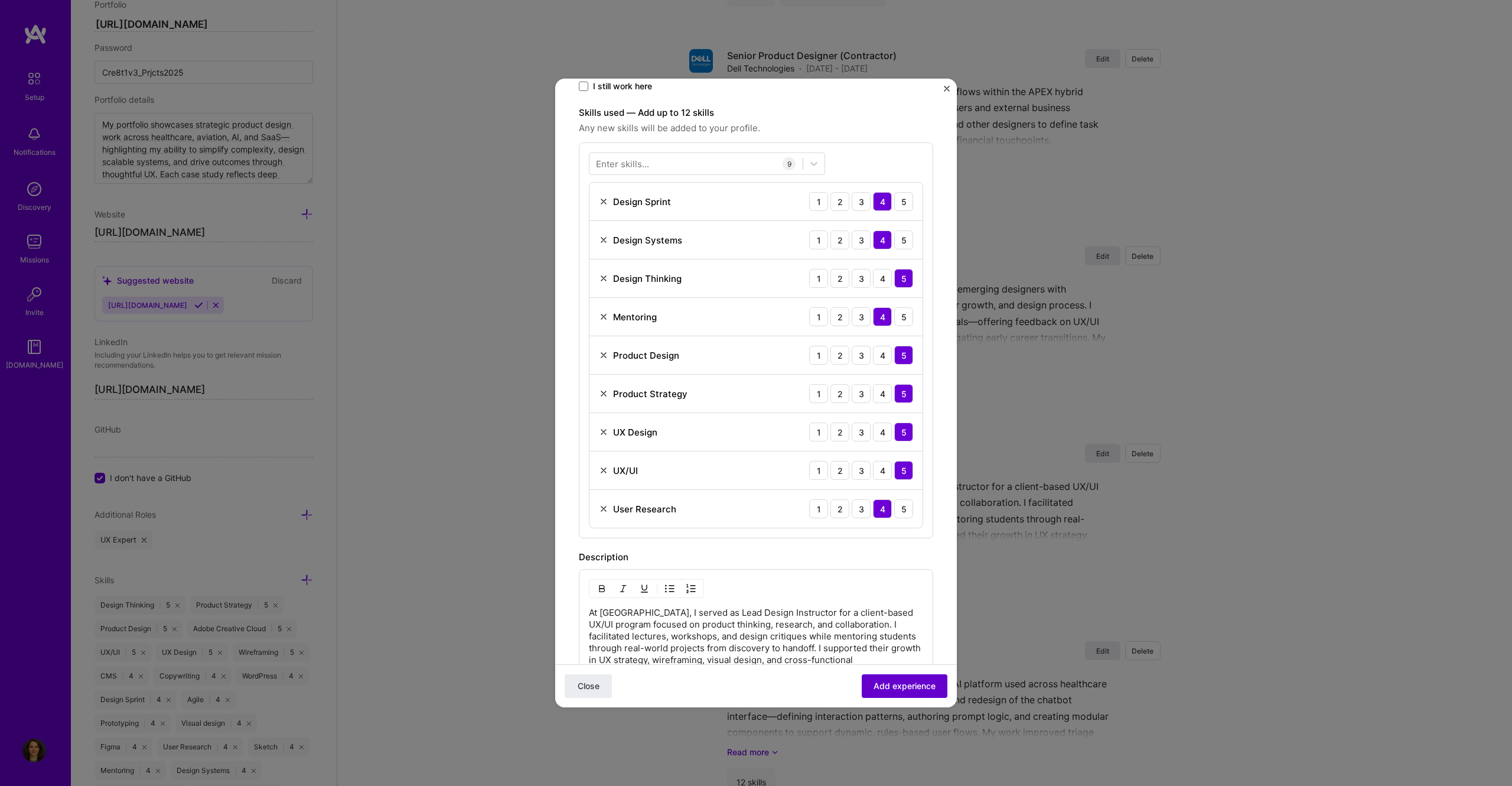
type input "Lead Design Instructor"
click at [885, 680] on span "Add experience" at bounding box center [904, 686] width 62 height 12
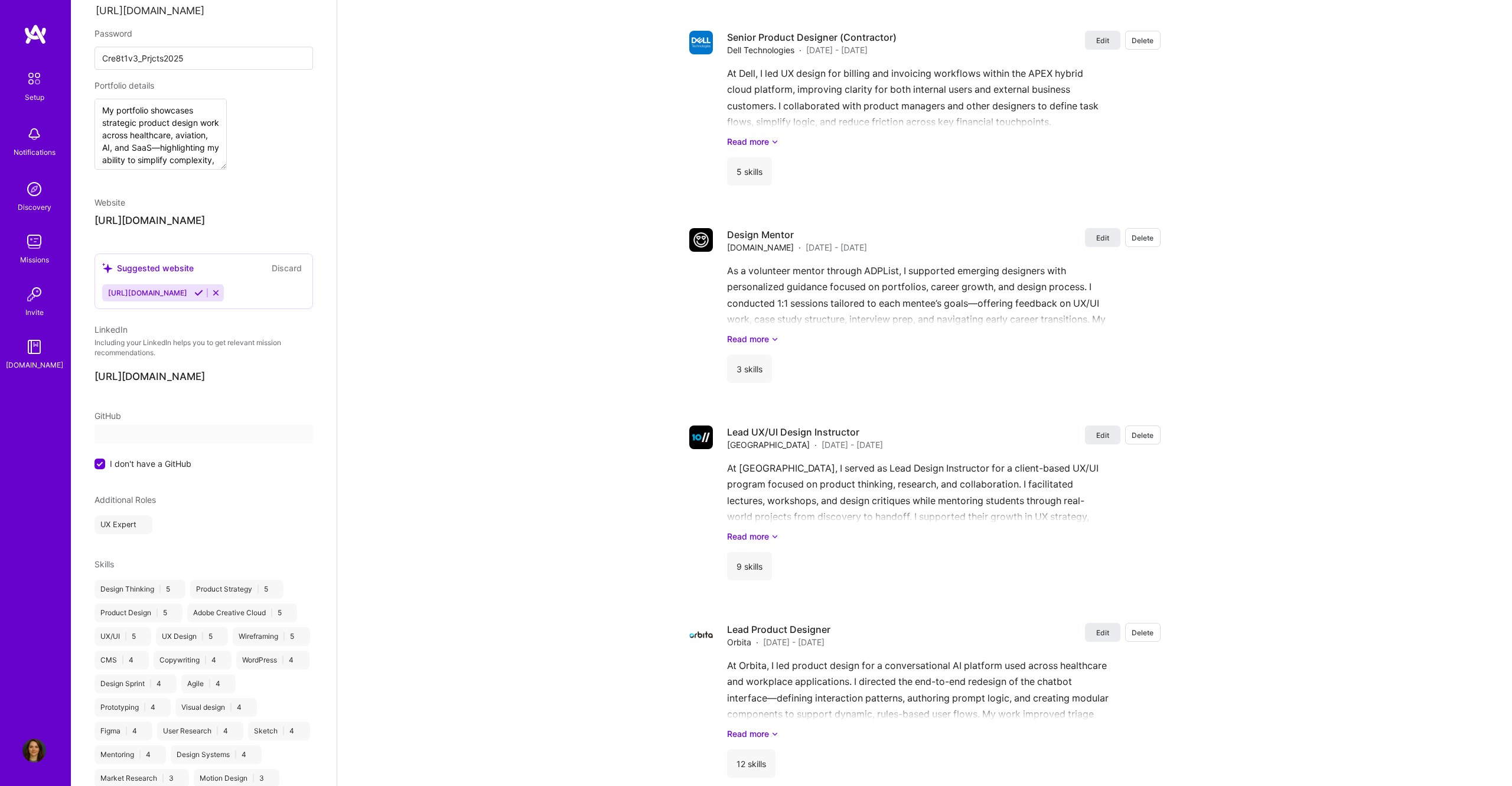
select select "US"
select select "Right Now"
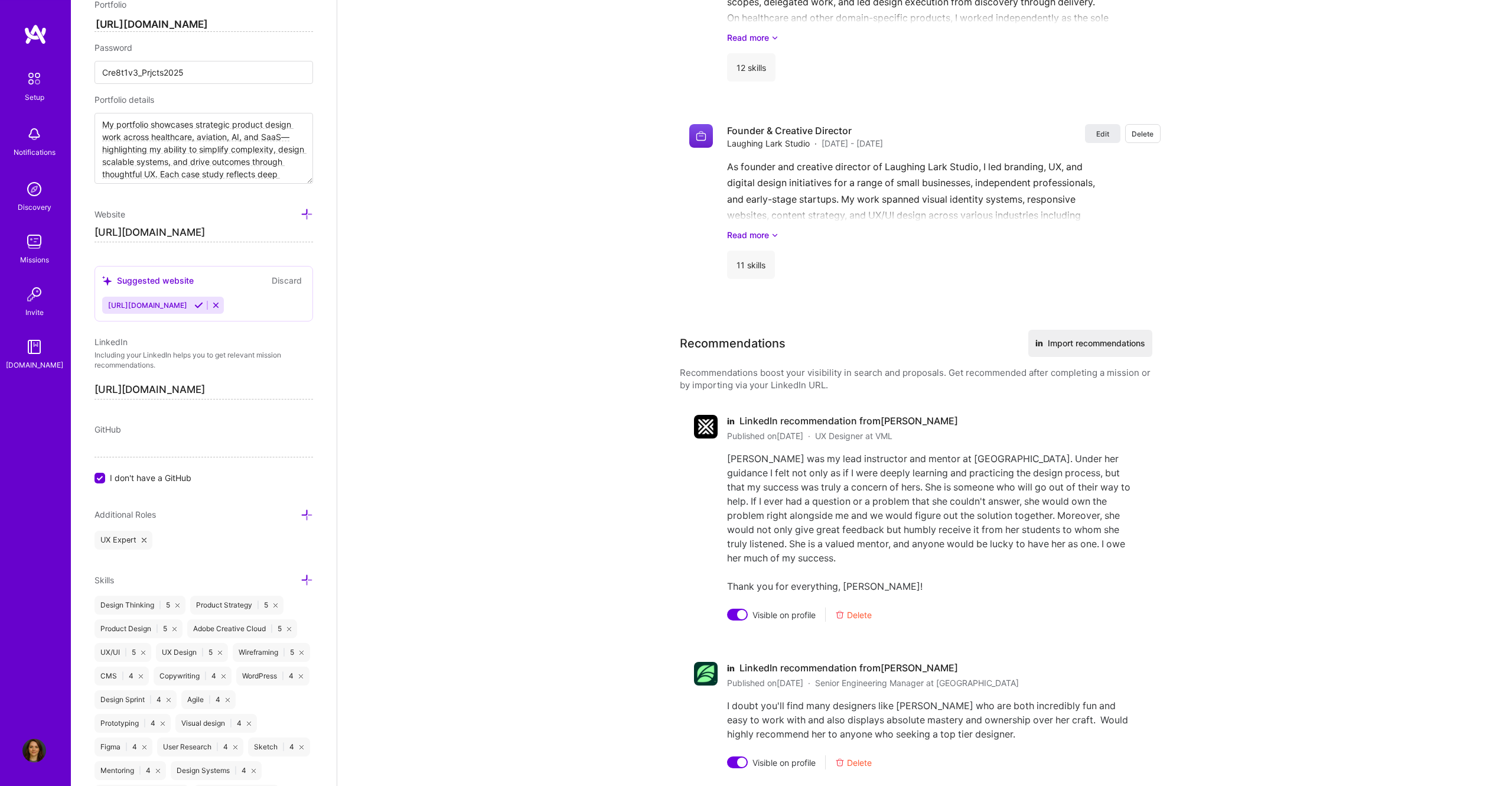
scroll to position [2343, 0]
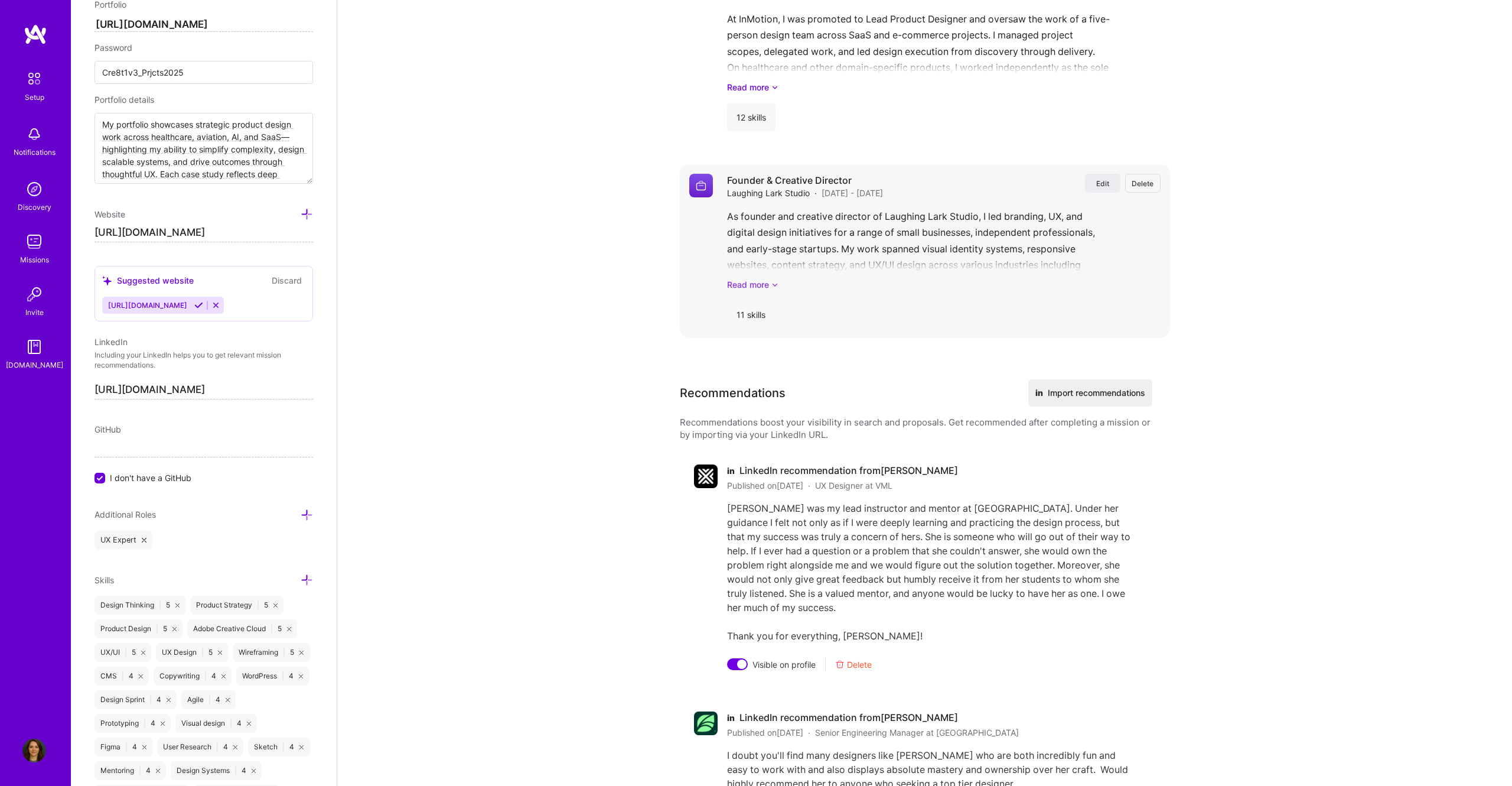
click at [770, 288] on link "Read more" at bounding box center [944, 284] width 434 height 12
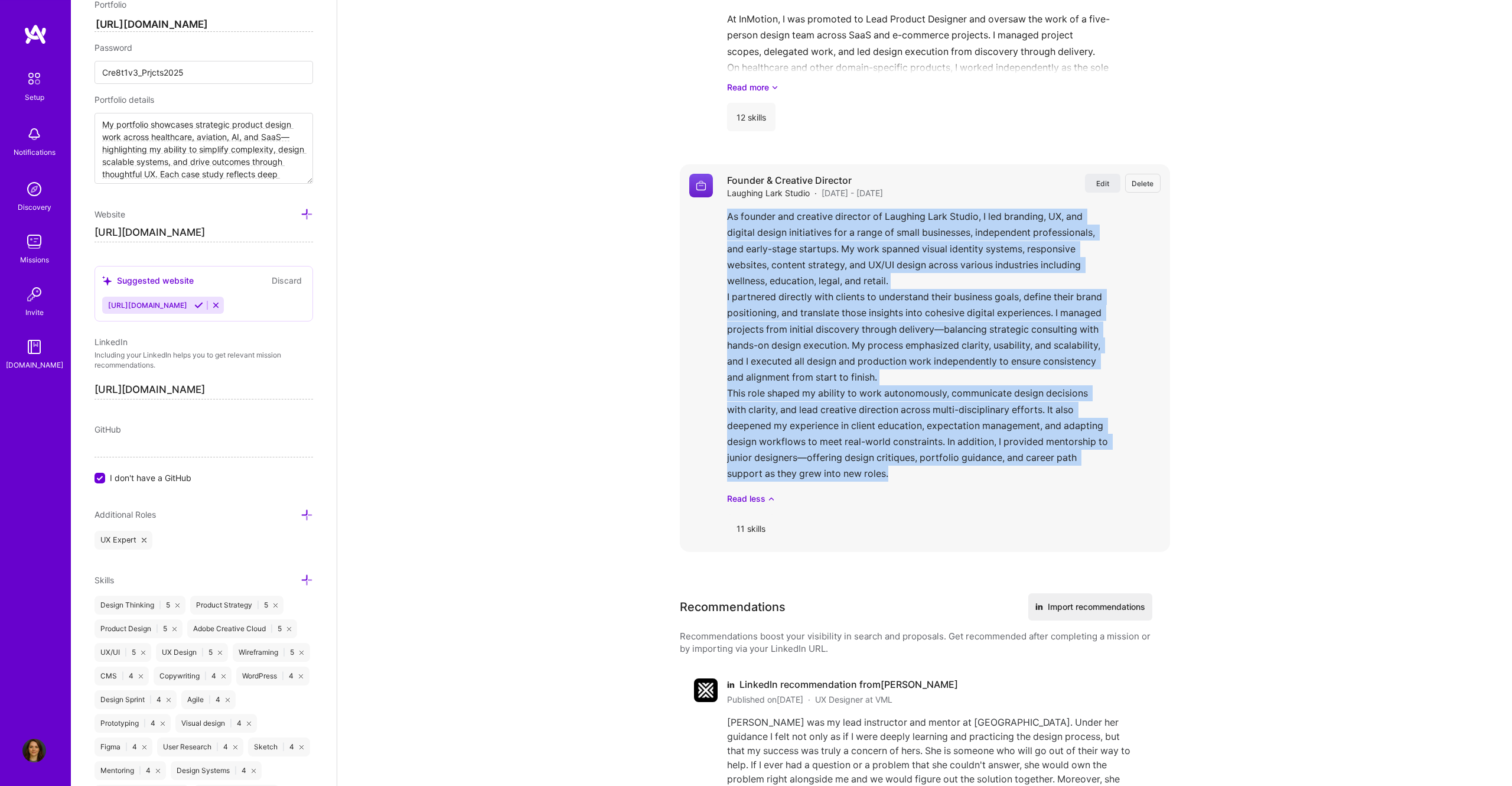
drag, startPoint x: 897, startPoint y: 476, endPoint x: 728, endPoint y: 214, distance: 311.8
click at [728, 214] on div "As founder and creative director of Laughing Lark Studio, I led branding, UX, a…" at bounding box center [944, 356] width 434 height 296
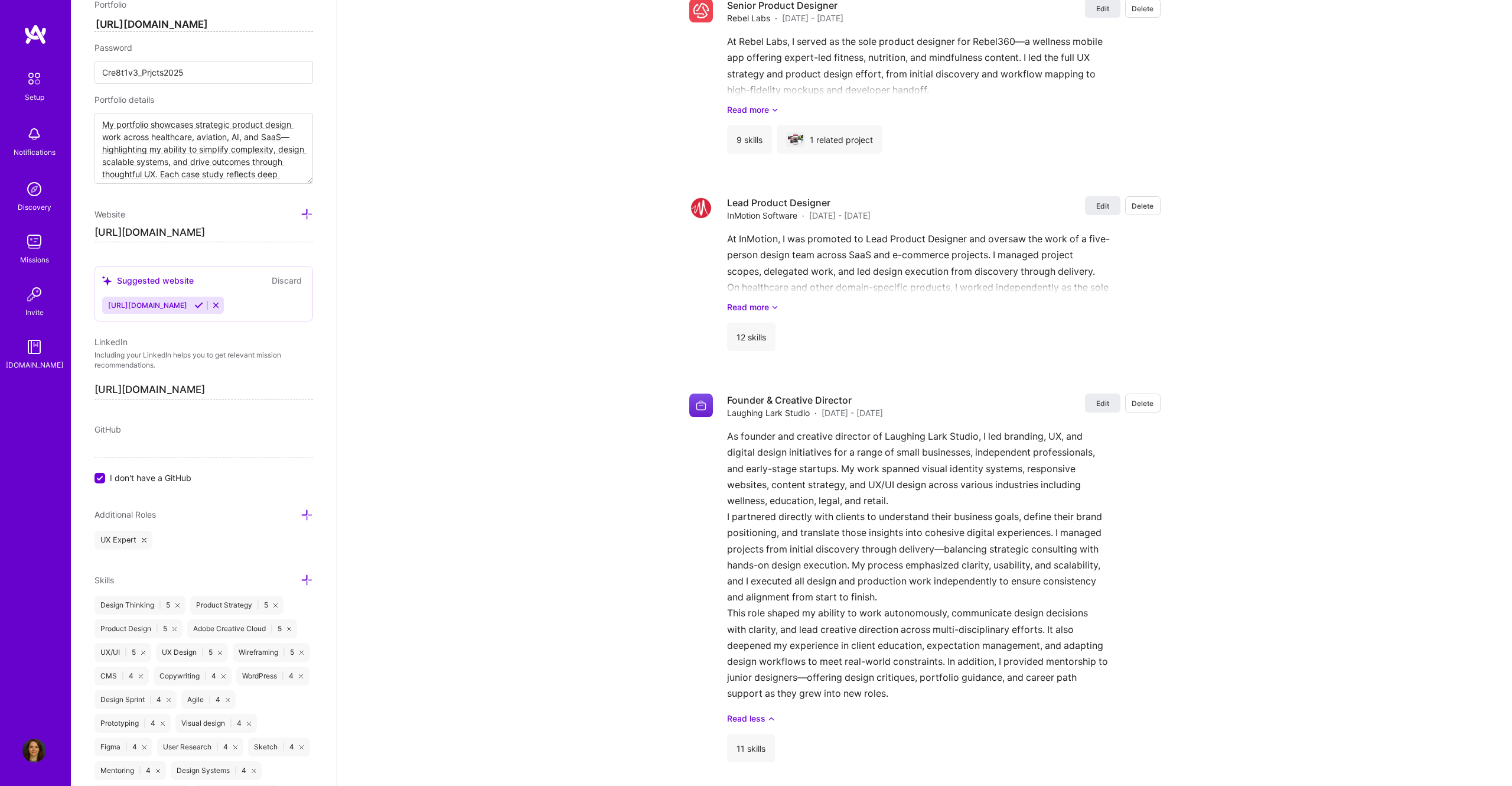
scroll to position [2106, 0]
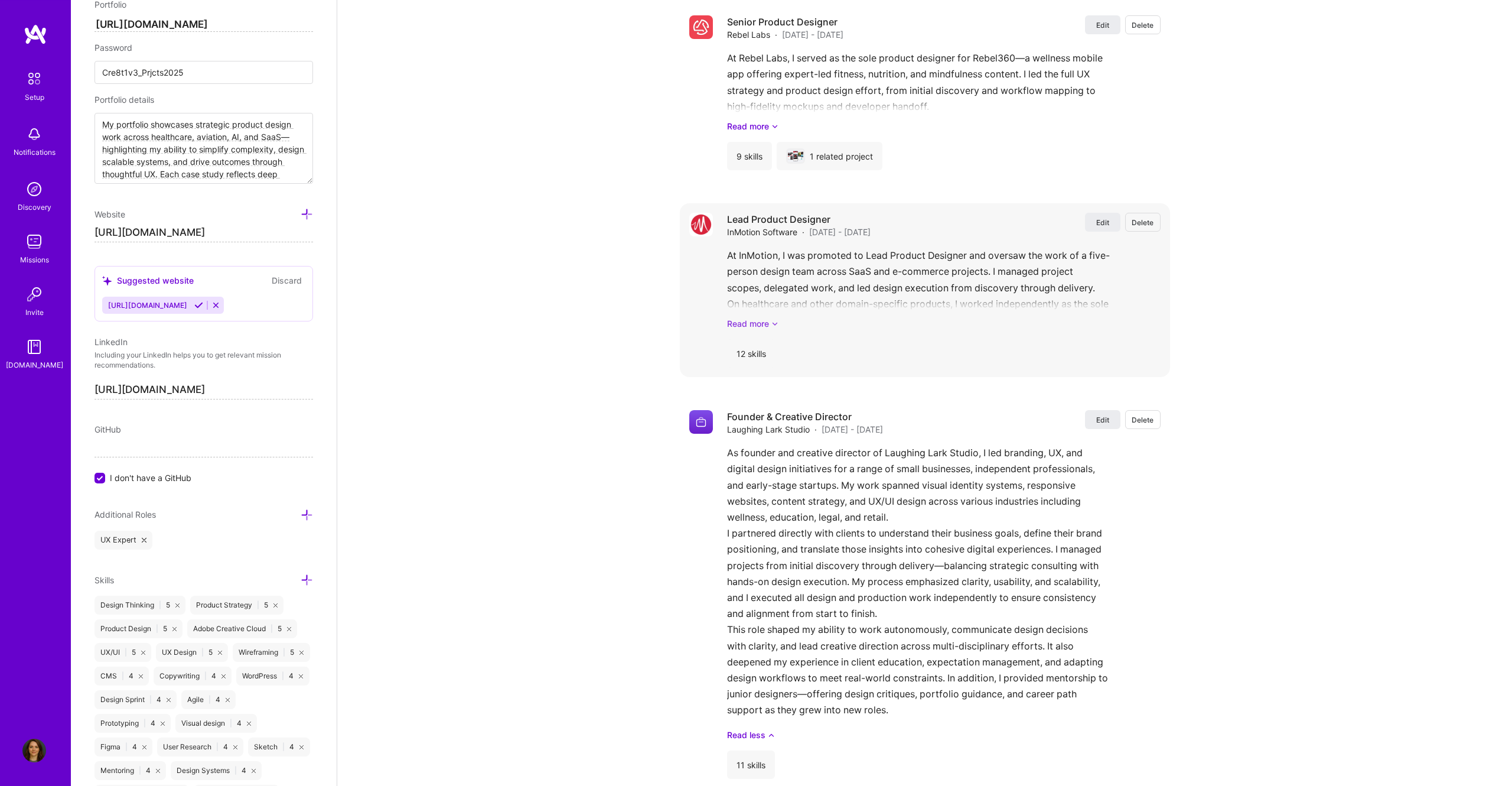
click at [737, 325] on link "Read more" at bounding box center [944, 323] width 434 height 12
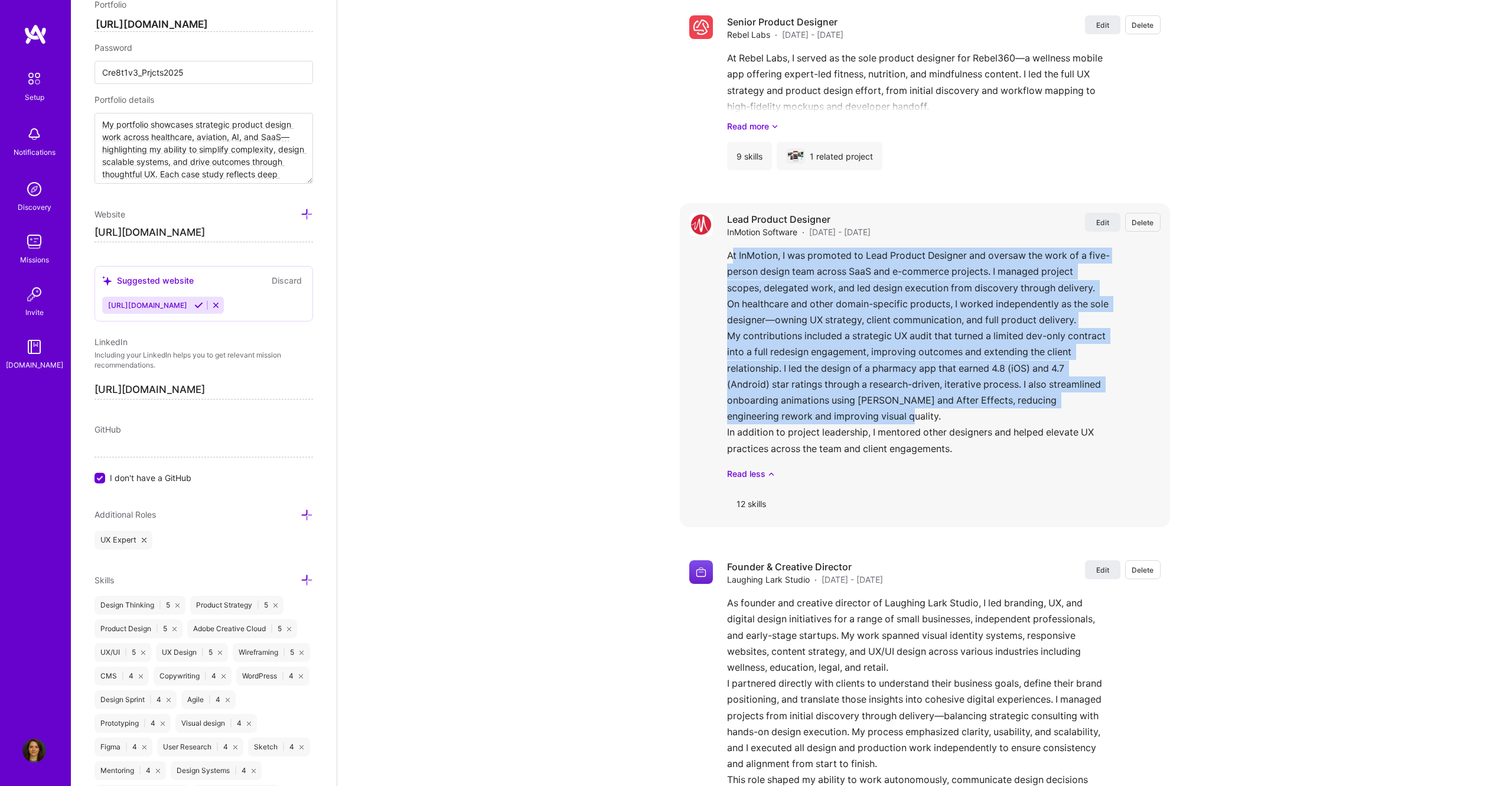
drag, startPoint x: 730, startPoint y: 259, endPoint x: 955, endPoint y: 418, distance: 275.5
click at [955, 418] on div "At InMotion, I was promoted to Lead Product Designer and oversaw the work of a …" at bounding box center [944, 363] width 434 height 232
drag, startPoint x: 957, startPoint y: 454, endPoint x: 724, endPoint y: 265, distance: 300.0
click at [724, 265] on div "Edit Delete Lead Product Designer InMotion Software · [DATE] - [DATE] Edit Dele…" at bounding box center [925, 365] width 490 height 324
copy div "At InMotion, I was promoted to Lead Product Designer and oversaw the work of a …"
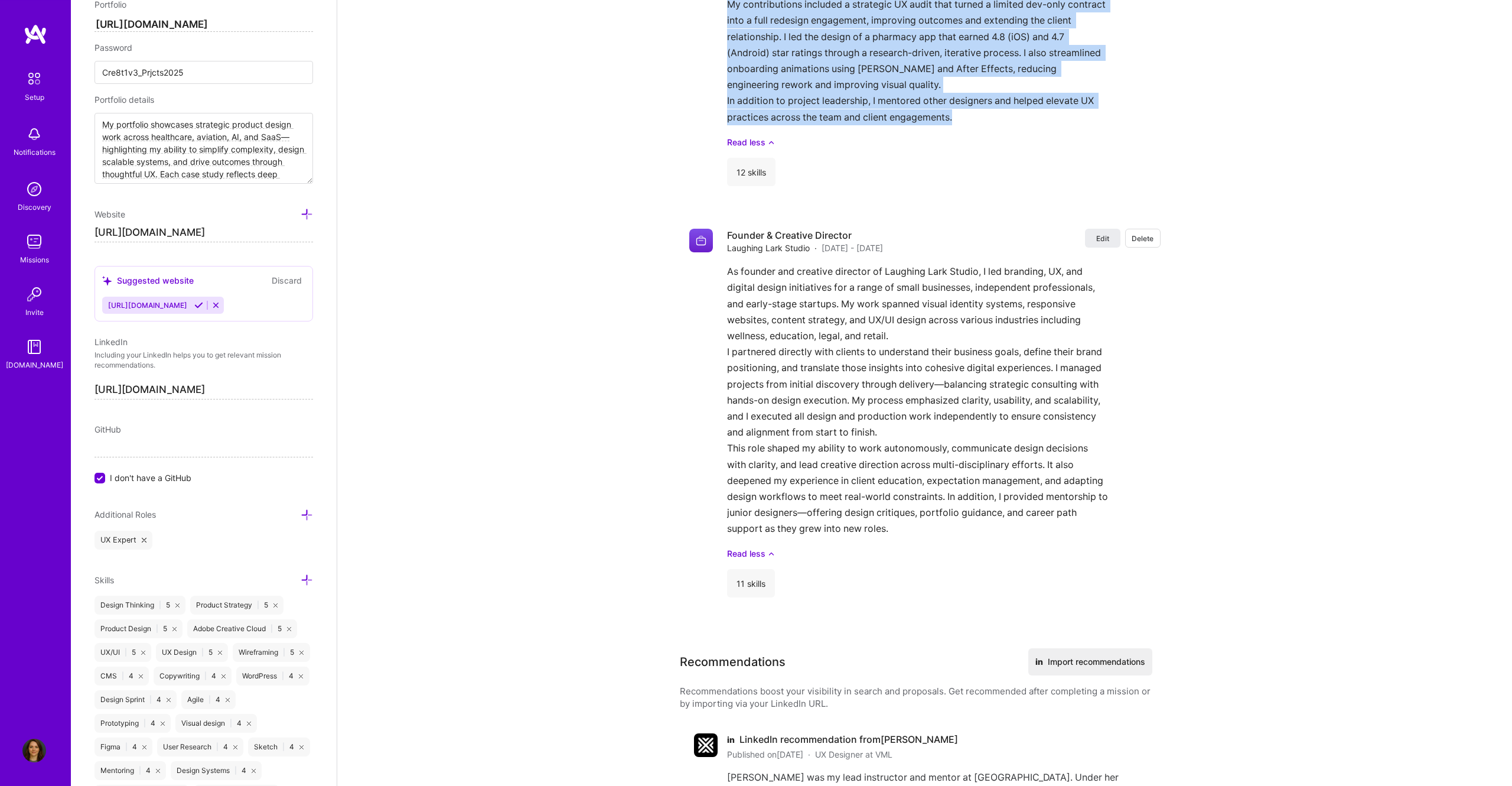
scroll to position [2437, 0]
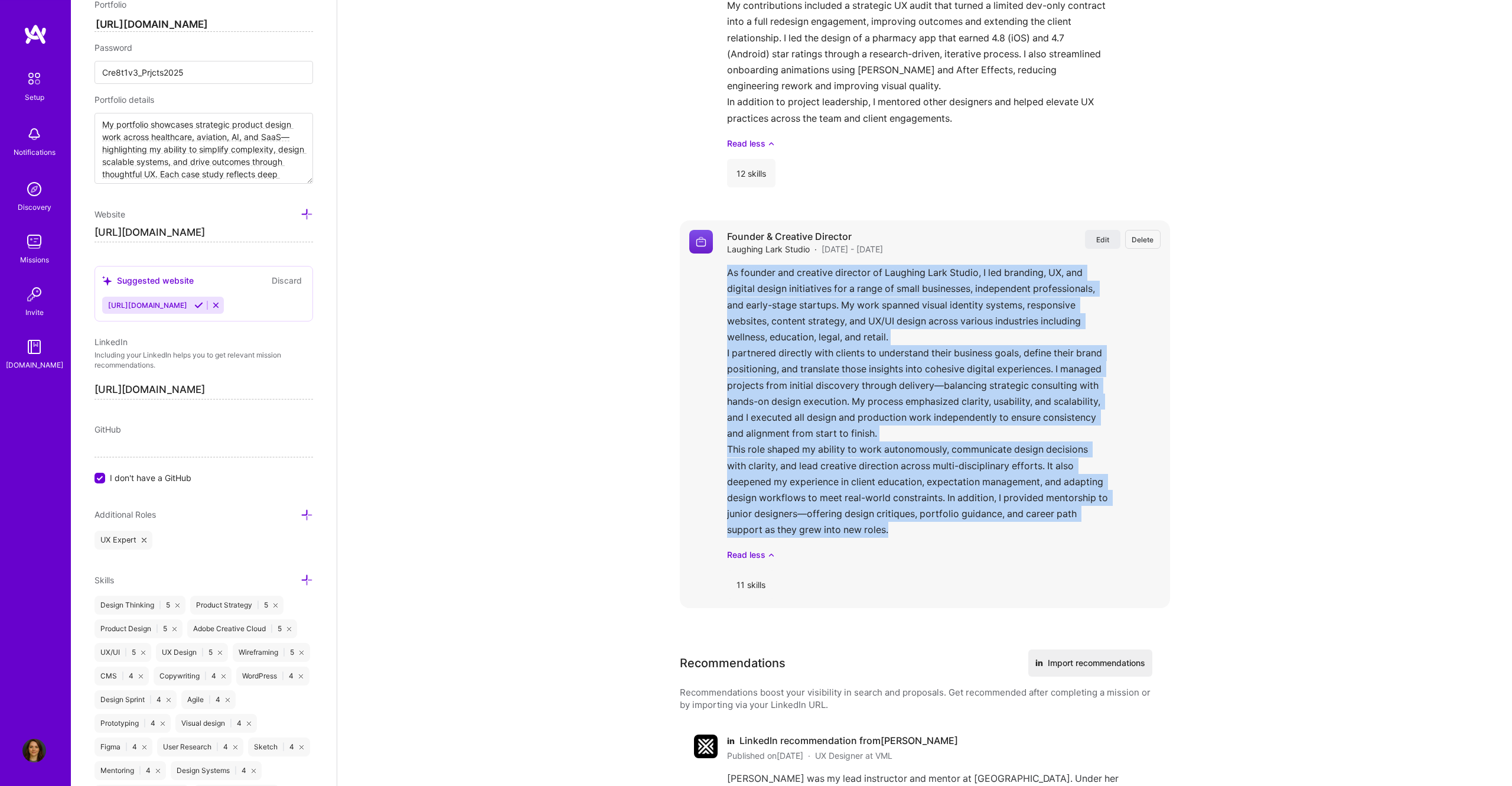
drag, startPoint x: 727, startPoint y: 273, endPoint x: 906, endPoint y: 539, distance: 320.6
click at [906, 539] on div "As founder and creative director of Laughing Lark Studio, I led branding, UX, a…" at bounding box center [944, 412] width 434 height 296
copy div "Lo ipsumdo sit ametcons adipisci el Seddoeiu Temp Incidi, U lab etdolore, MA, a…"
